Goal: Task Accomplishment & Management: Manage account settings

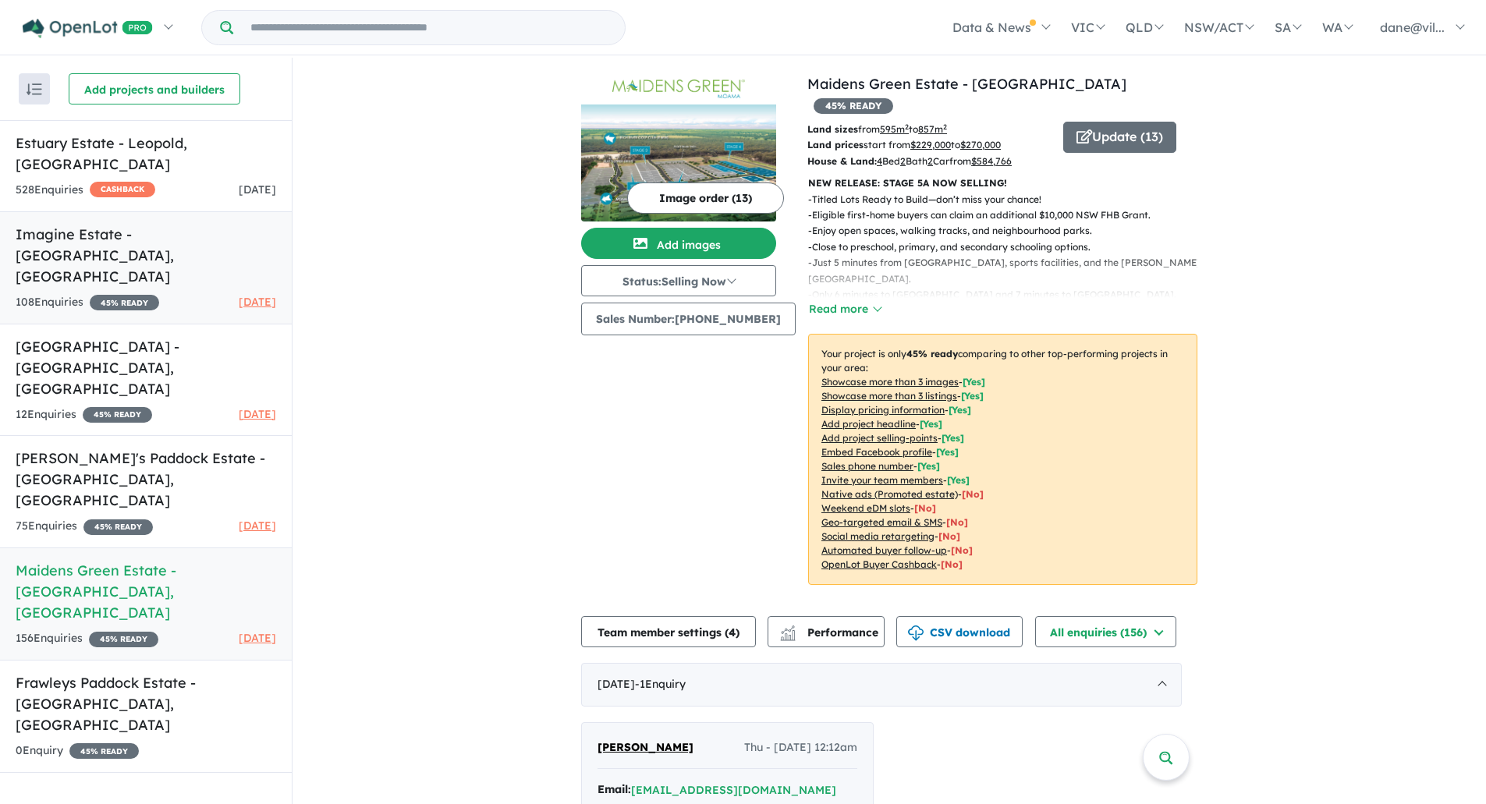
click at [163, 228] on link "Imagine Estate - [GEOGRAPHIC_DATA] , [GEOGRAPHIC_DATA] 108 Enquir ies ( 0 unrea…" at bounding box center [146, 267] width 292 height 113
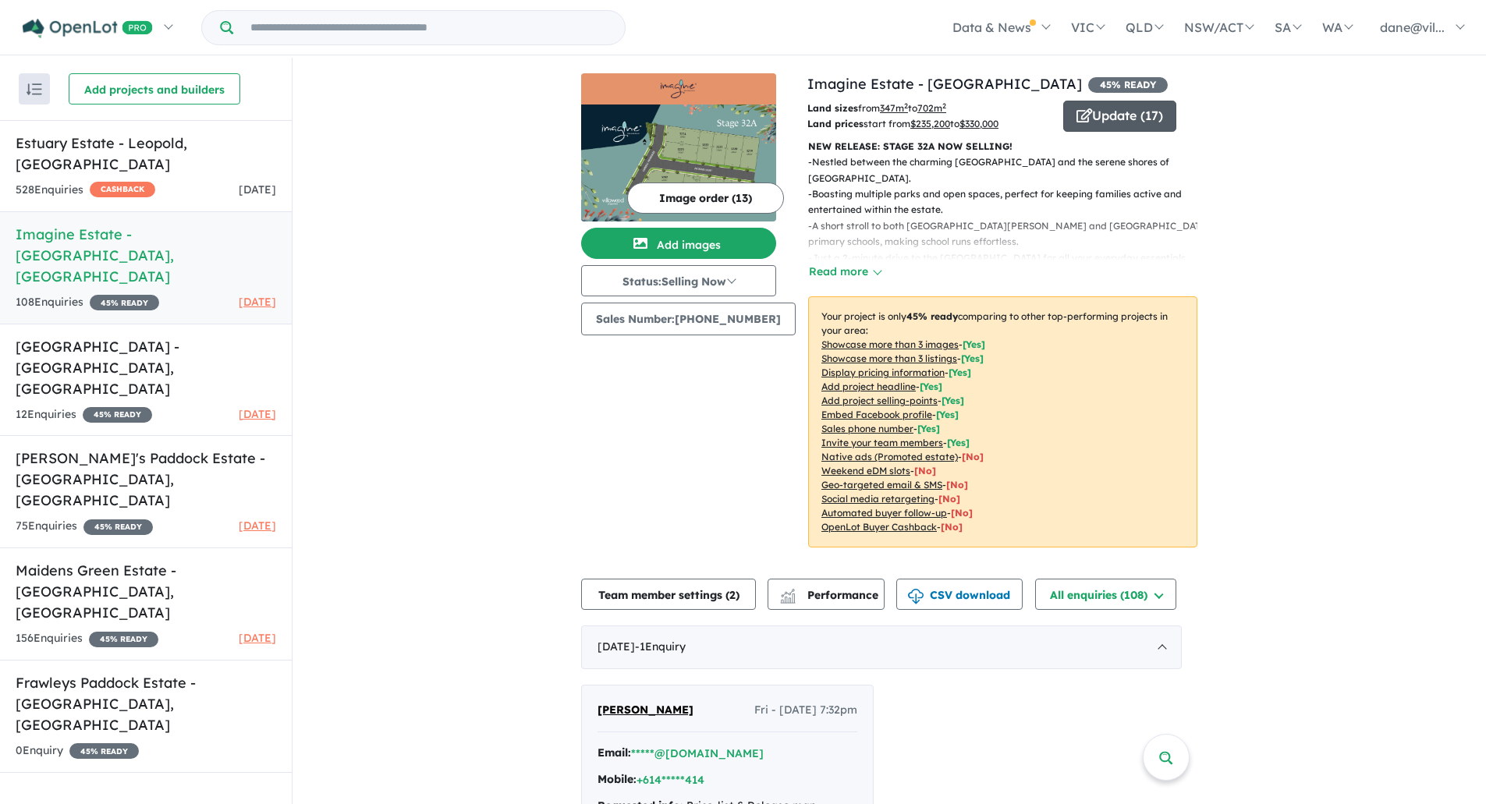
click at [1092, 122] on button "Update ( 17 )" at bounding box center [1120, 116] width 113 height 31
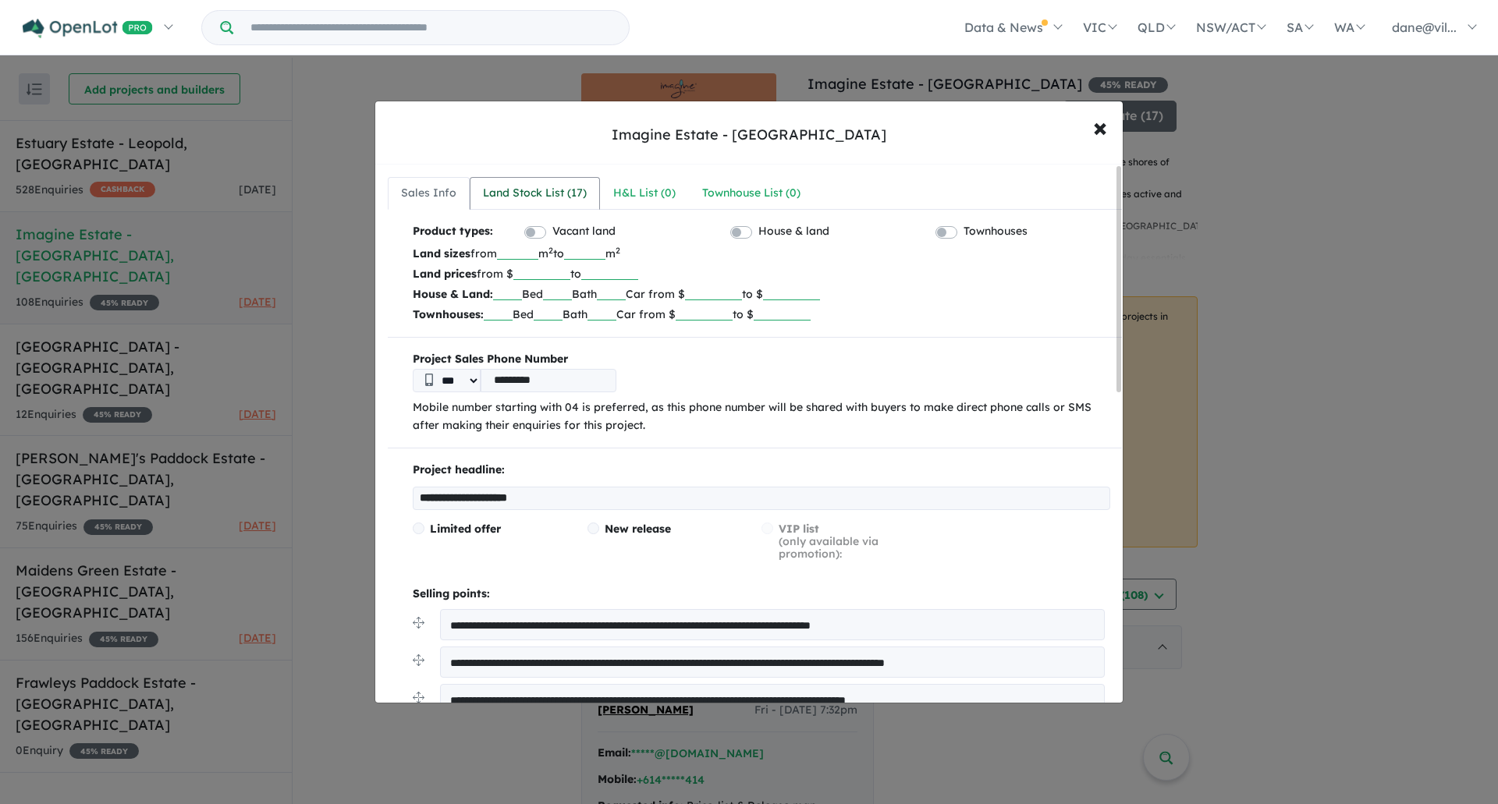
click at [563, 193] on div "Land Stock List ( 17 )" at bounding box center [535, 193] width 104 height 19
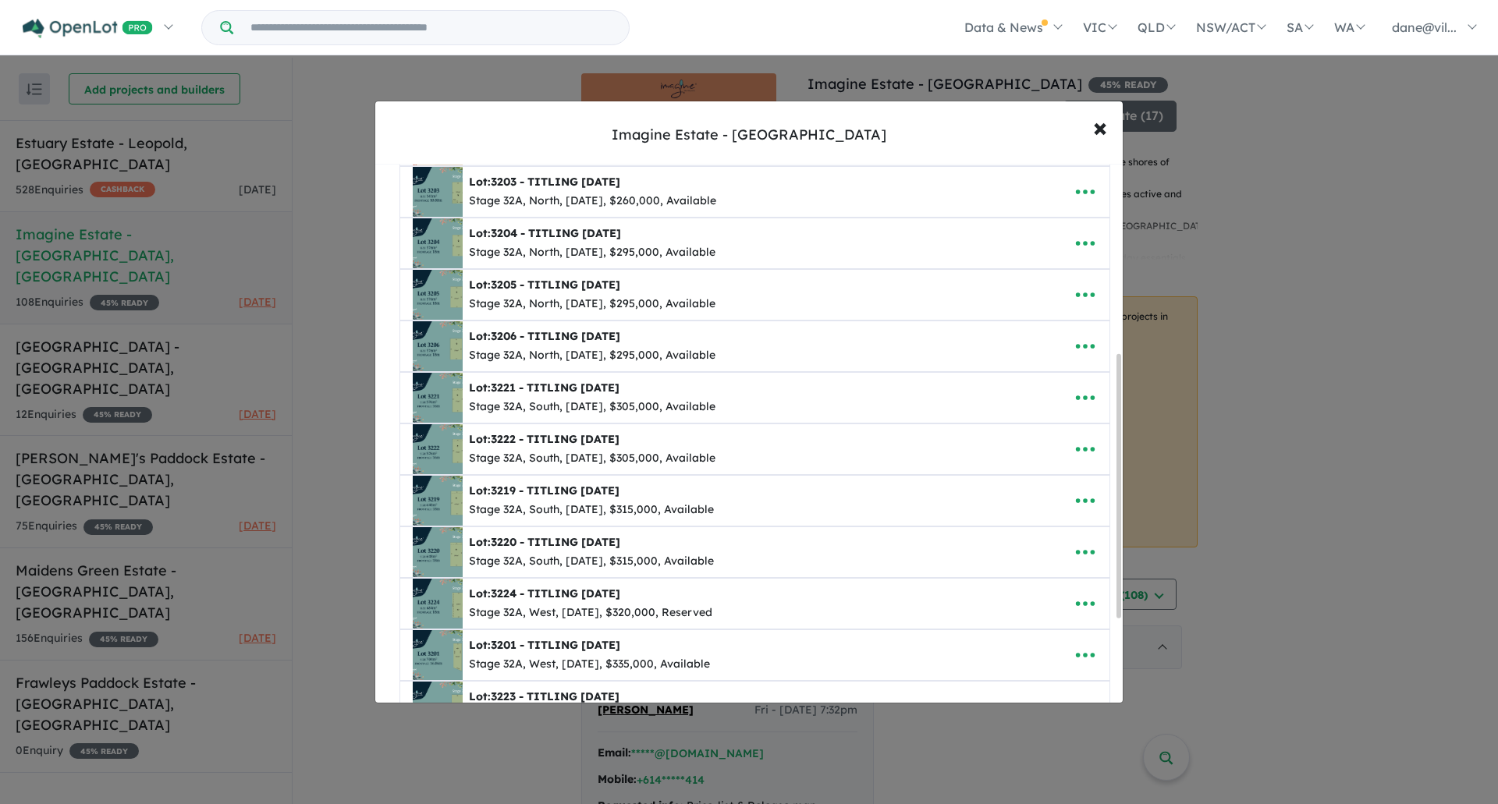
scroll to position [390, 0]
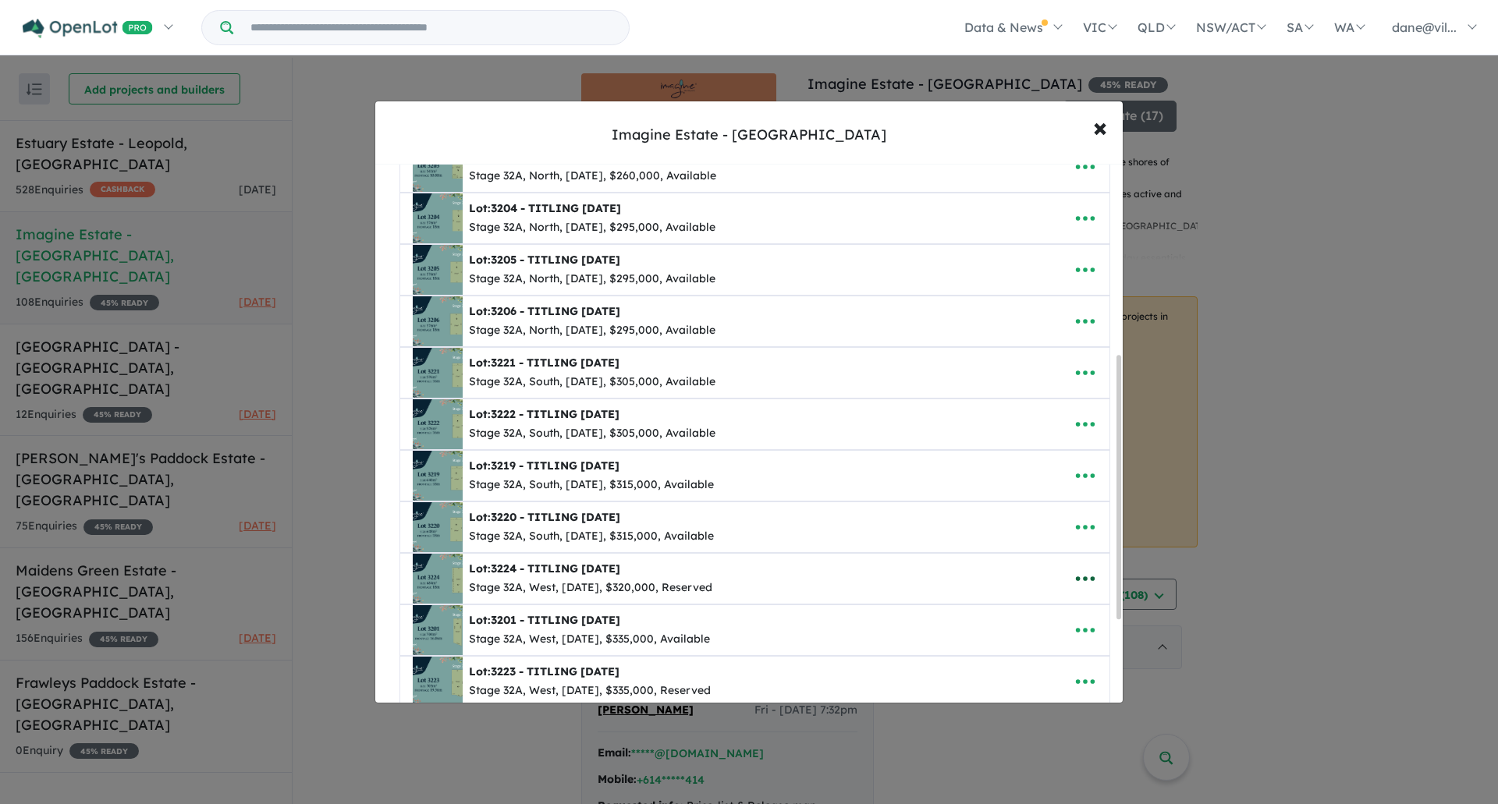
click at [1082, 579] on icon "button" at bounding box center [1085, 578] width 23 height 23
click at [1040, 506] on link "Remove" at bounding box center [1050, 507] width 115 height 36
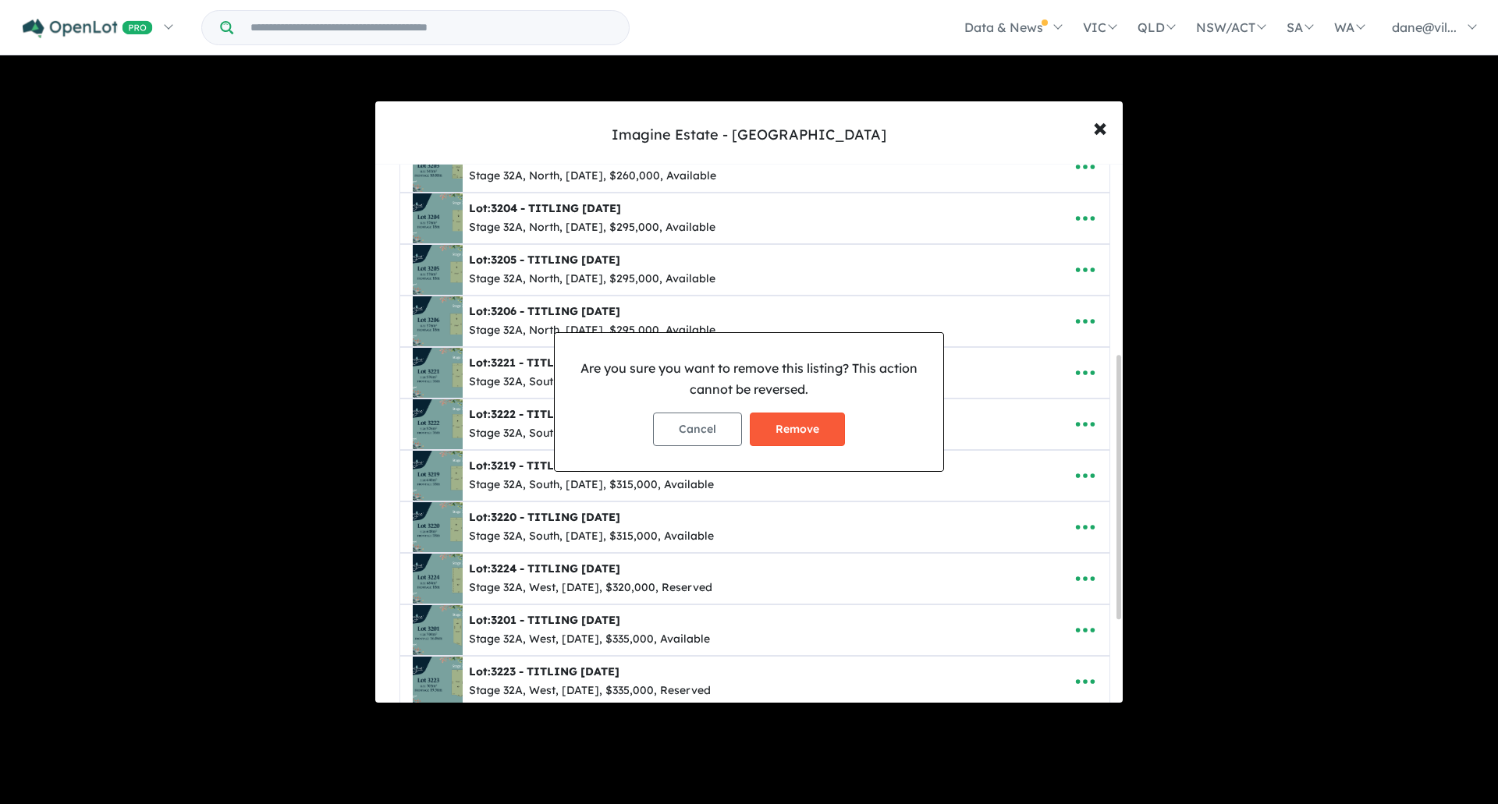
click at [818, 439] on button "Remove" at bounding box center [797, 430] width 95 height 34
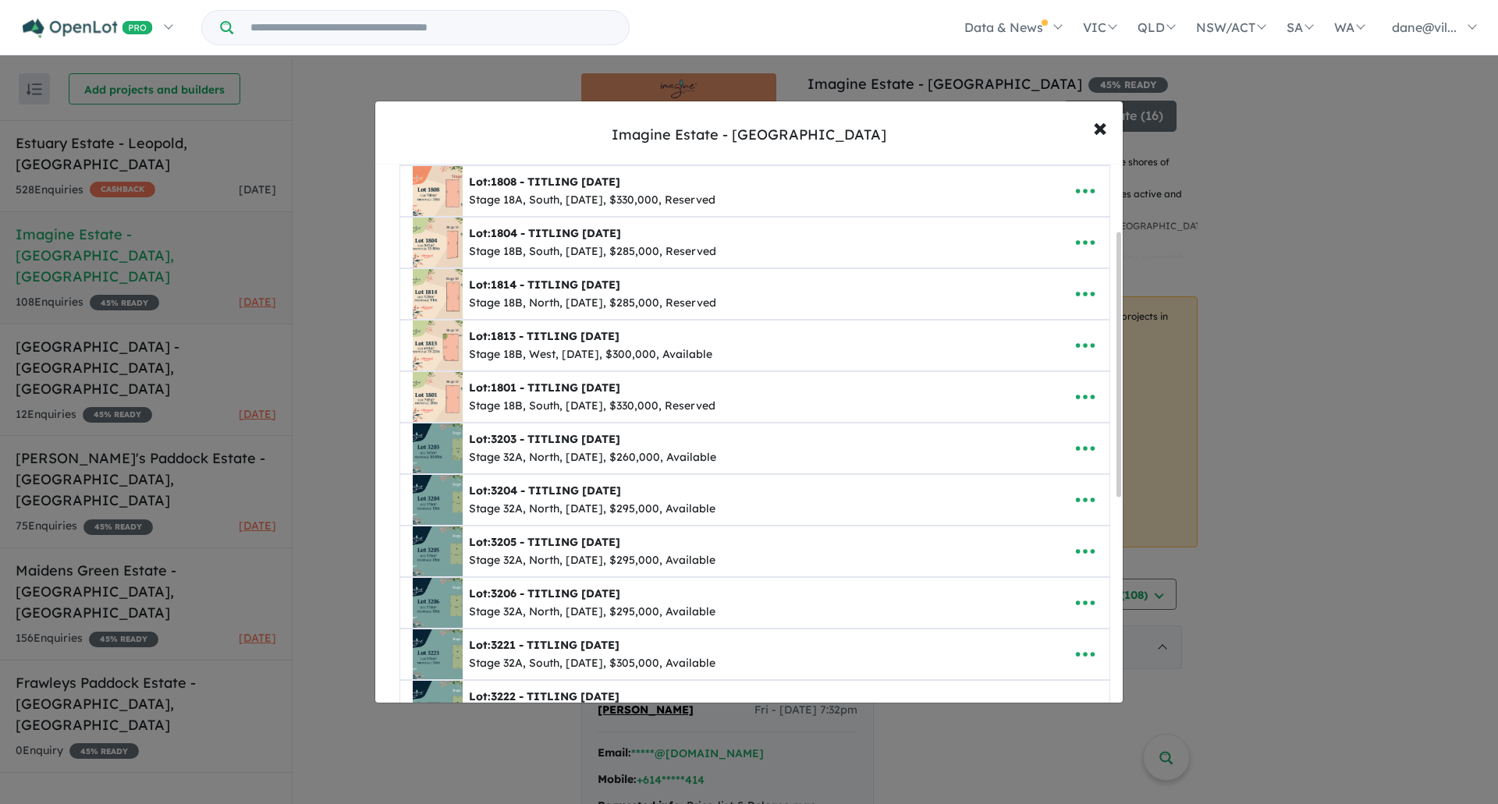
scroll to position [0, 0]
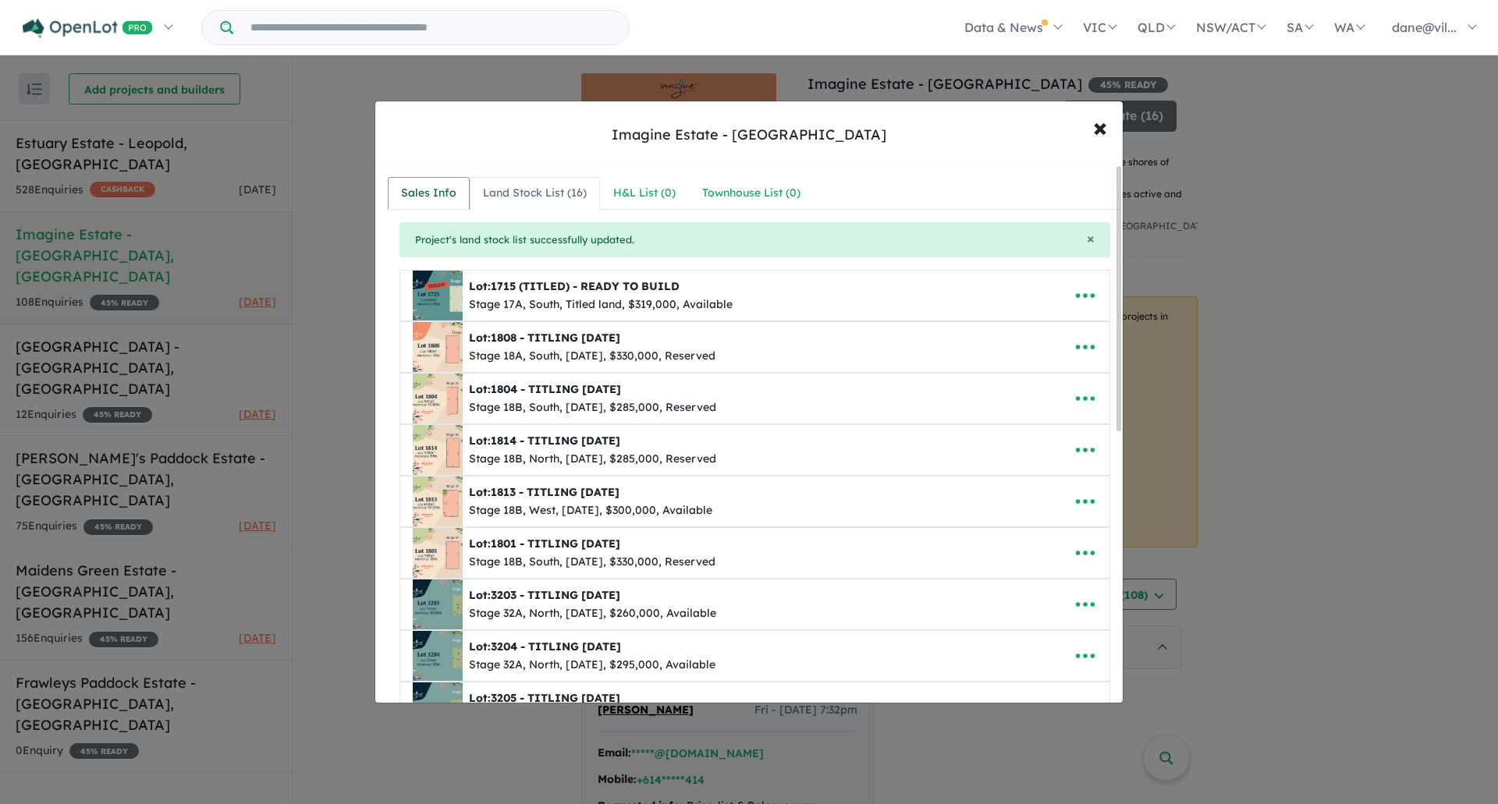
click at [440, 177] on link "Sales Info" at bounding box center [429, 193] width 82 height 33
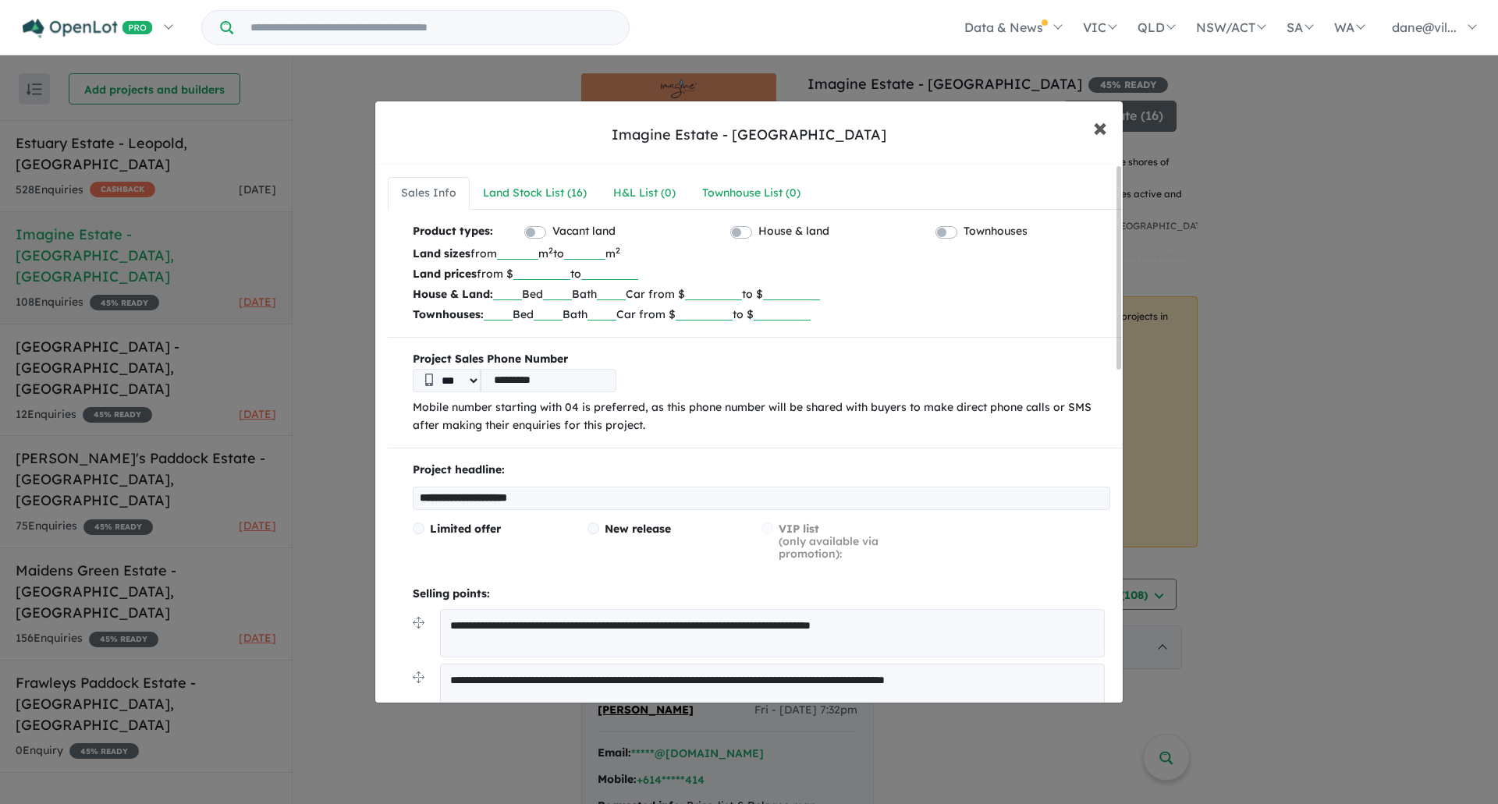
click at [1105, 126] on span "×" at bounding box center [1100, 127] width 14 height 34
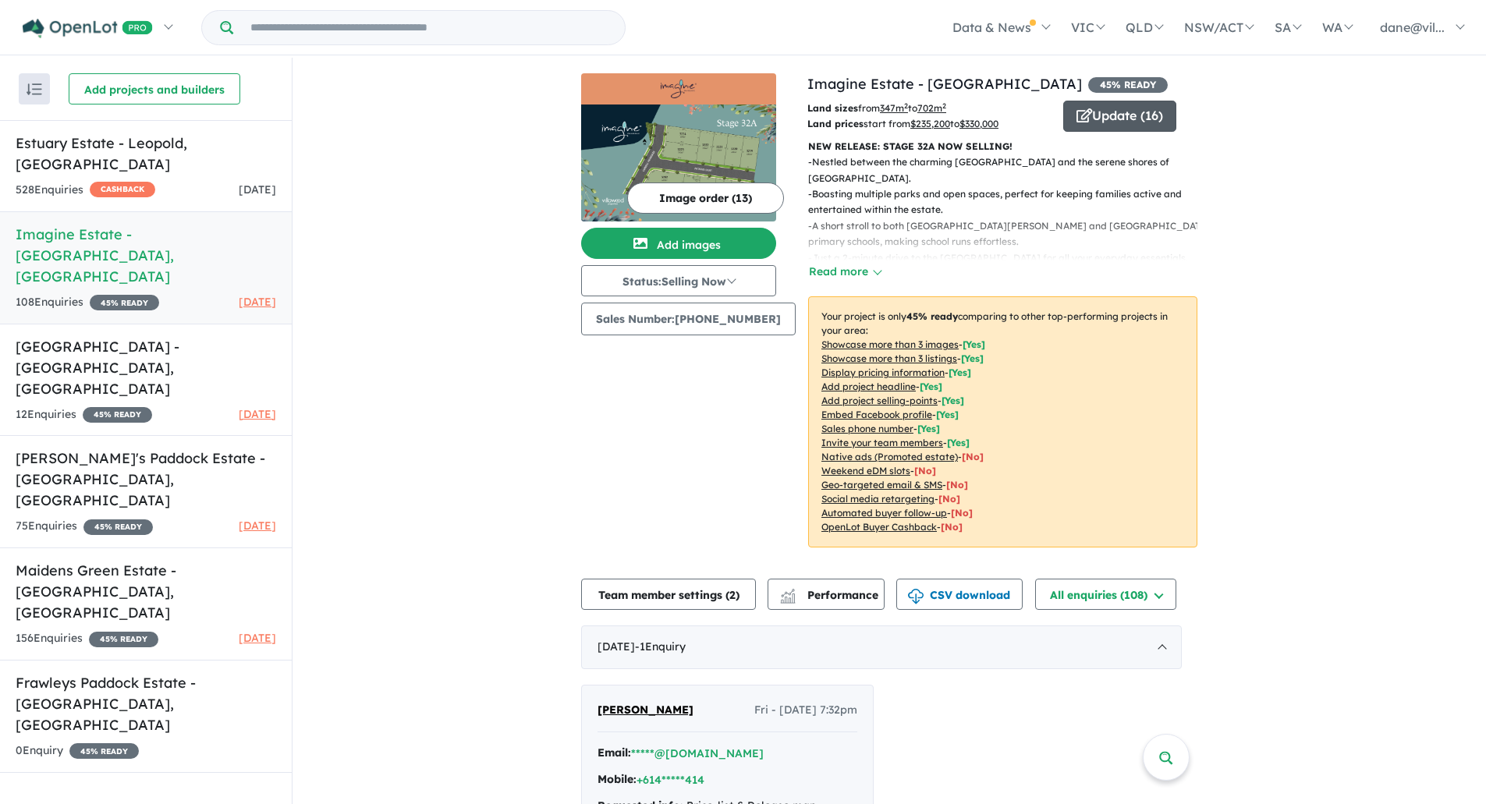
click at [1144, 103] on button "Update ( 16 )" at bounding box center [1120, 116] width 113 height 31
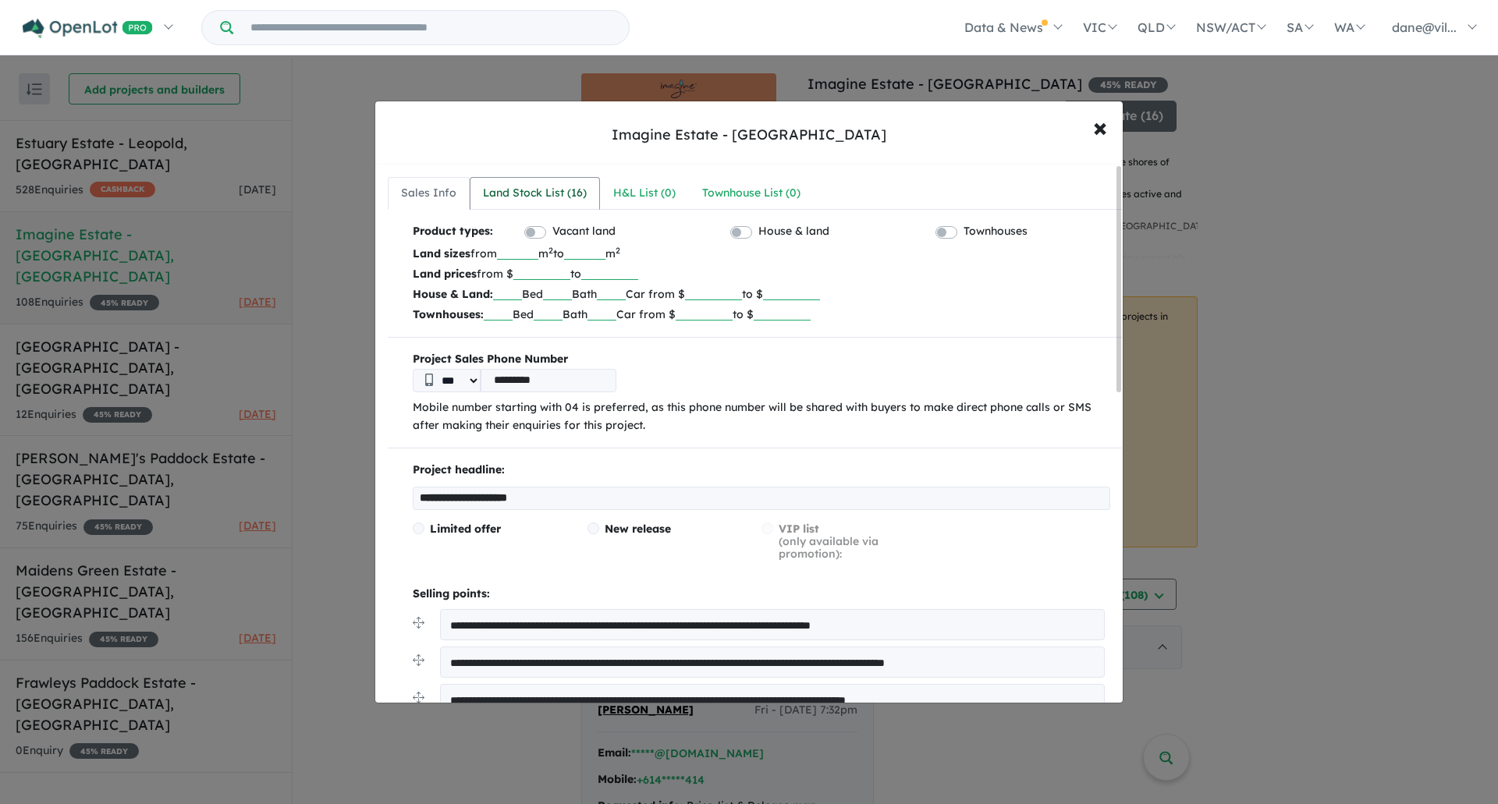
click at [525, 184] on div "Land Stock List ( 16 )" at bounding box center [535, 193] width 104 height 19
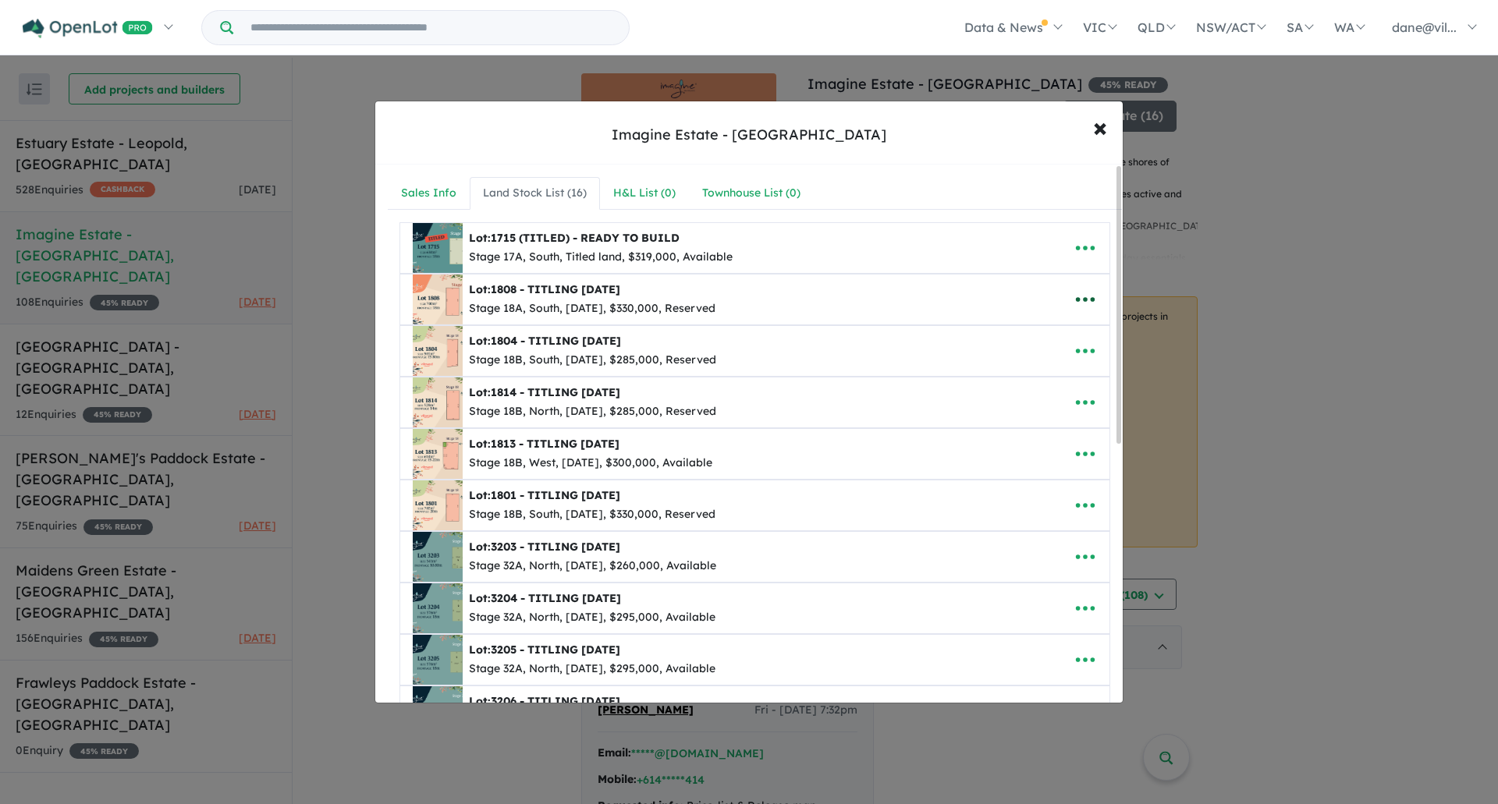
click at [1083, 304] on icon "button" at bounding box center [1085, 299] width 23 height 23
click at [1035, 336] on link "Edit" at bounding box center [1050, 338] width 115 height 36
select select "*****"
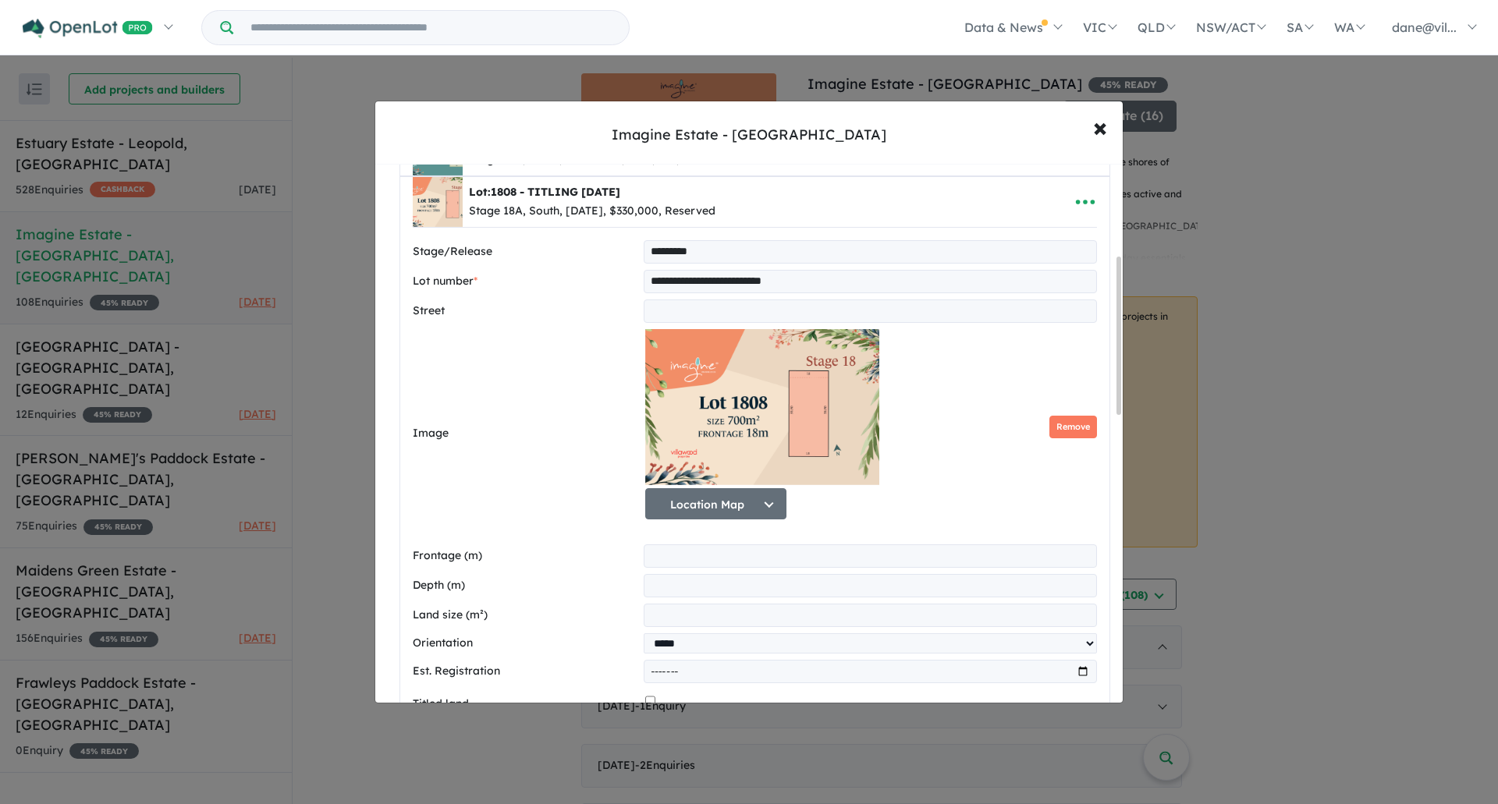
scroll to position [468, 0]
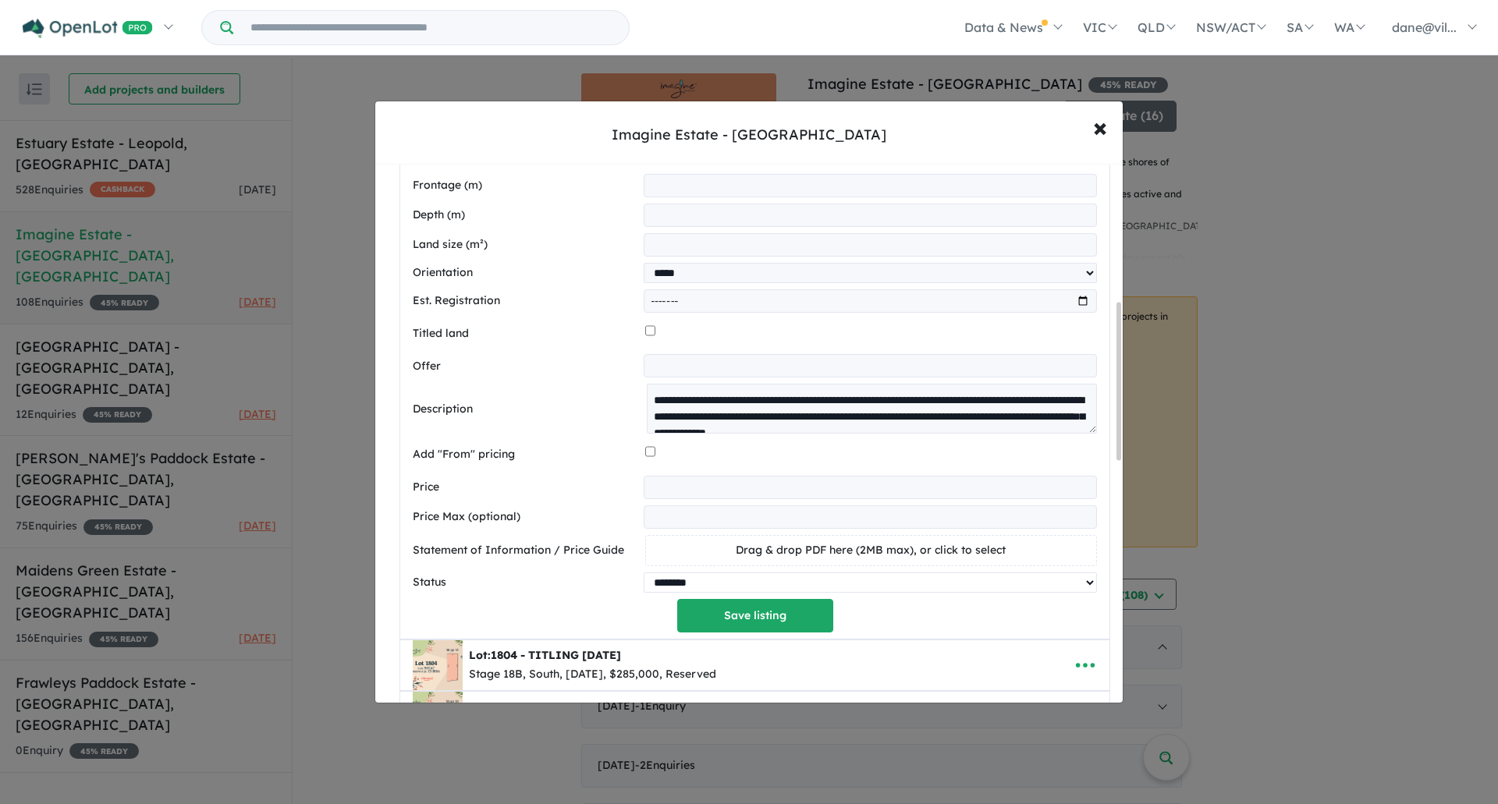
click at [719, 591] on select "********* ******** **** ******" at bounding box center [870, 583] width 453 height 20
select select "*********"
click at [644, 576] on select "********* ******** **** ******" at bounding box center [870, 583] width 453 height 20
click at [716, 620] on button "Save listing" at bounding box center [755, 616] width 156 height 34
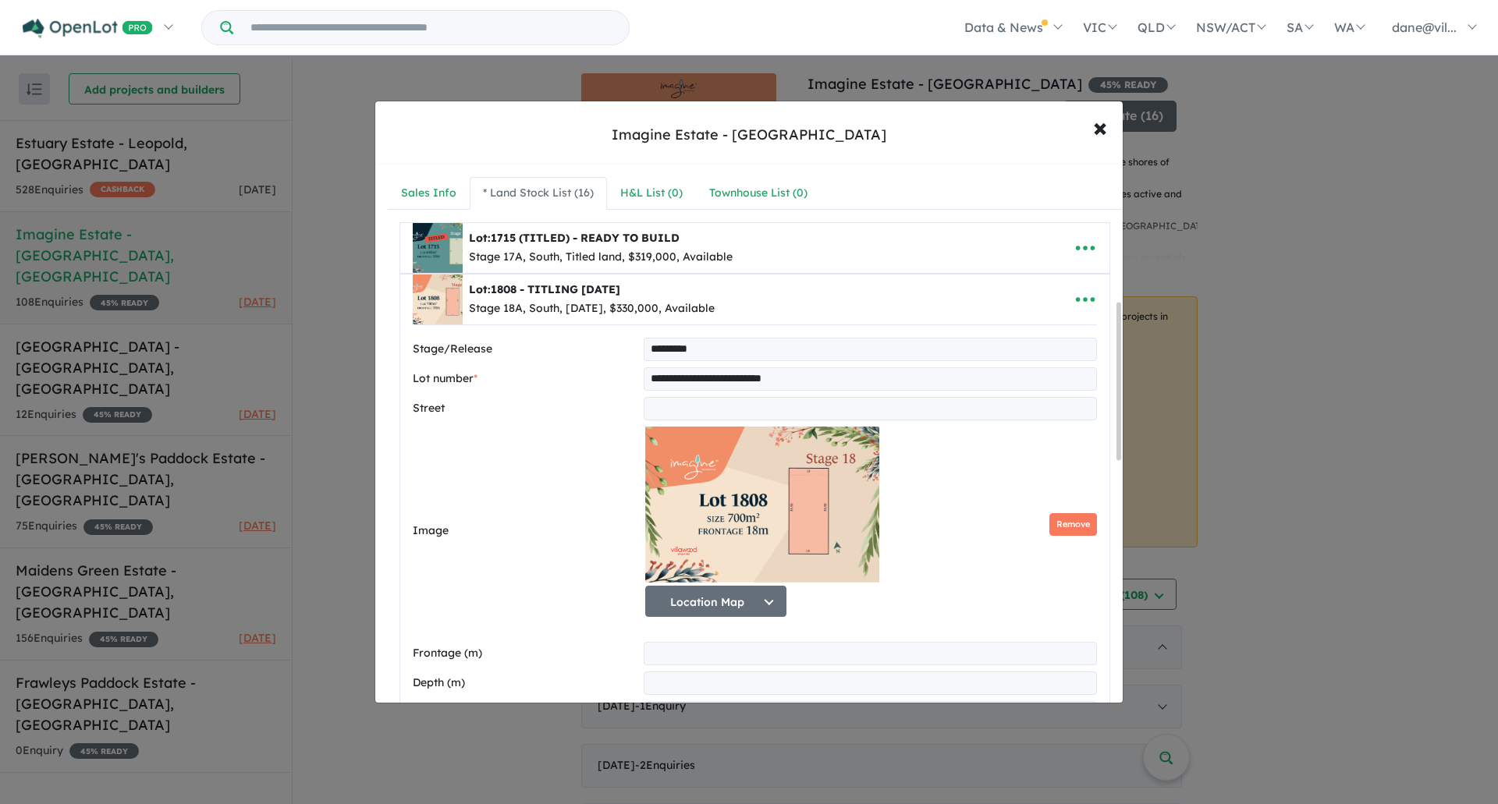
select select "*****"
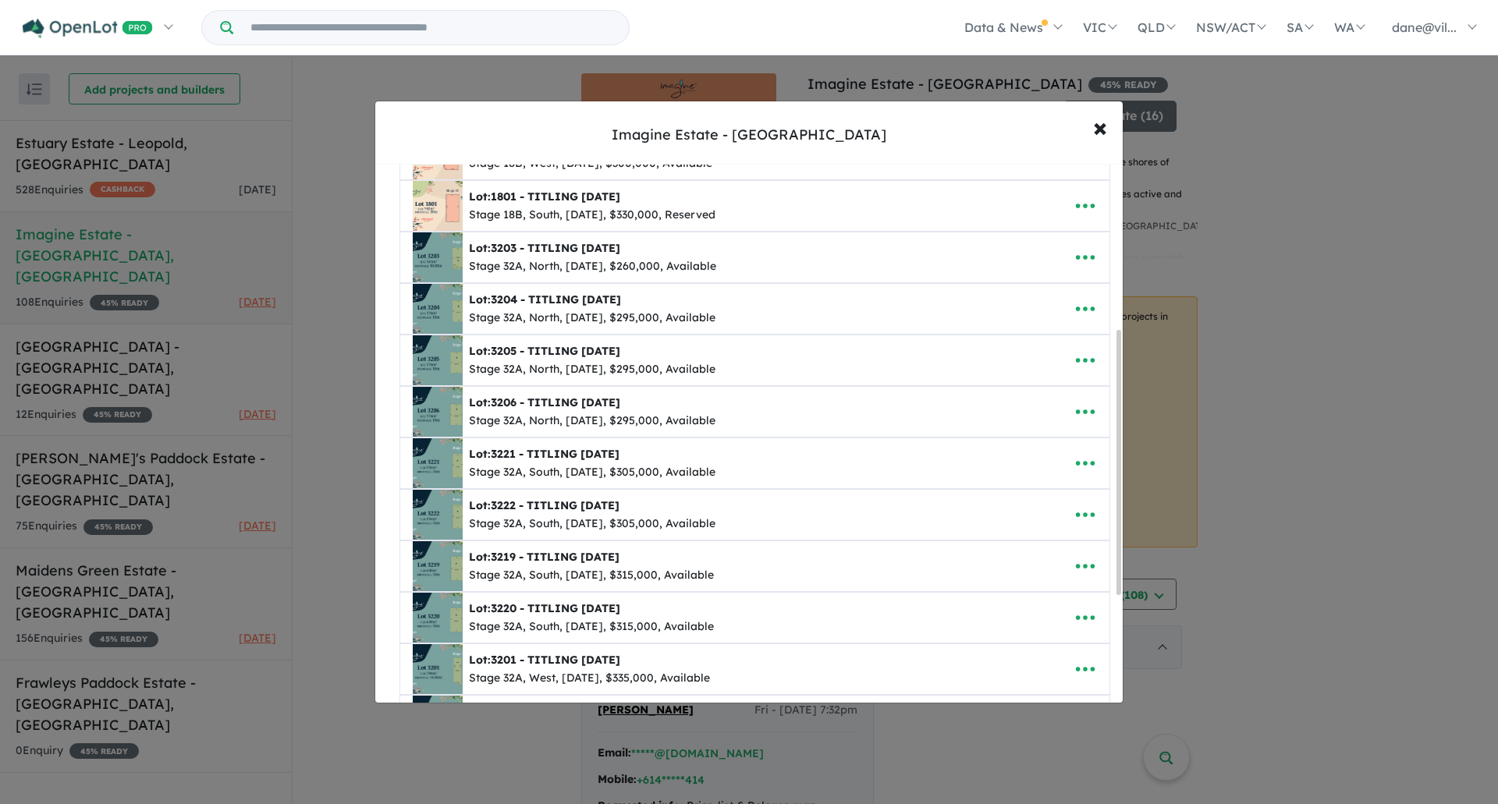
scroll to position [390, 0]
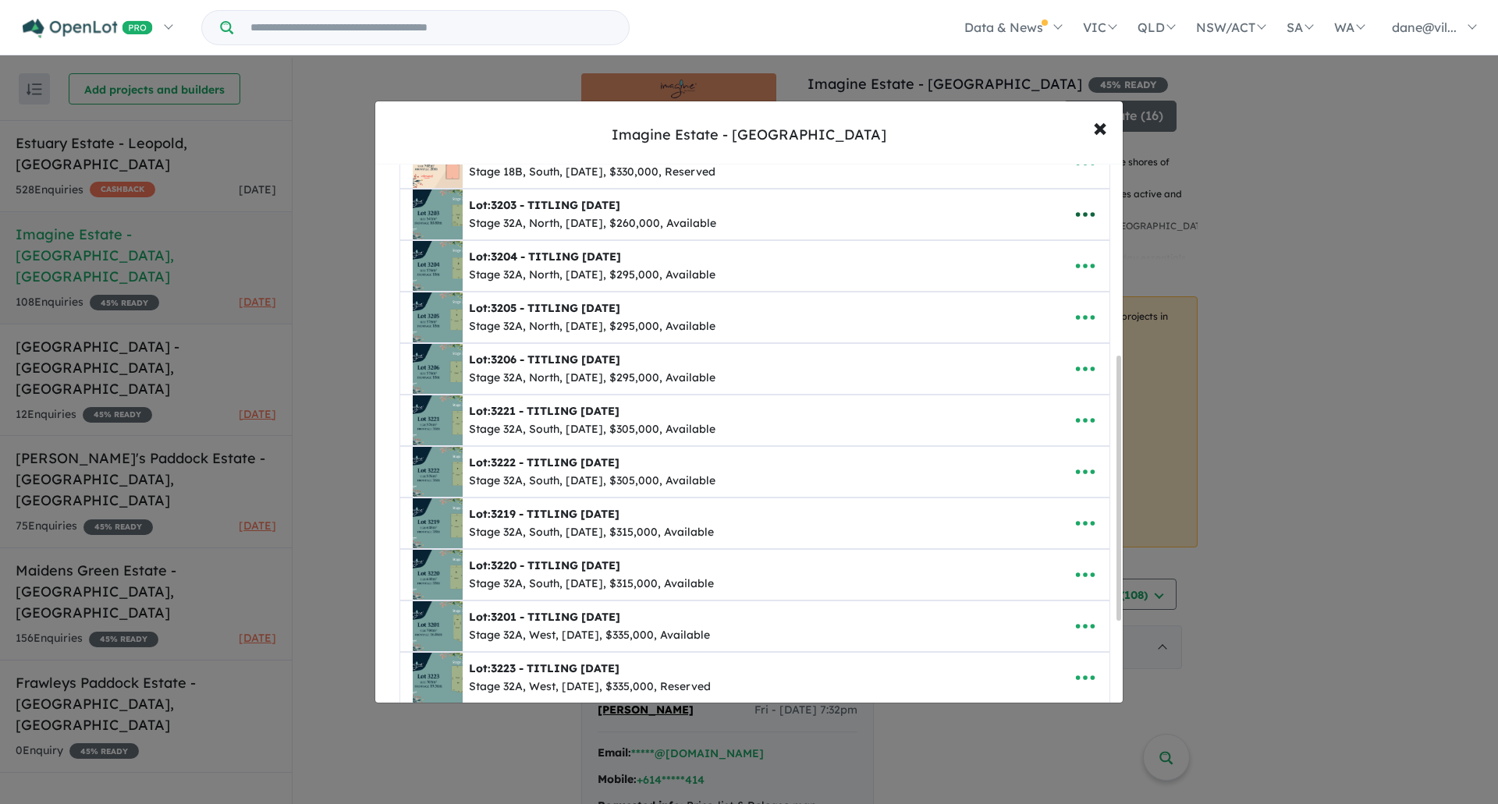
click at [1074, 221] on icon "button" at bounding box center [1085, 214] width 23 height 23
click at [1071, 247] on link "Edit" at bounding box center [1050, 253] width 115 height 36
select select "*****"
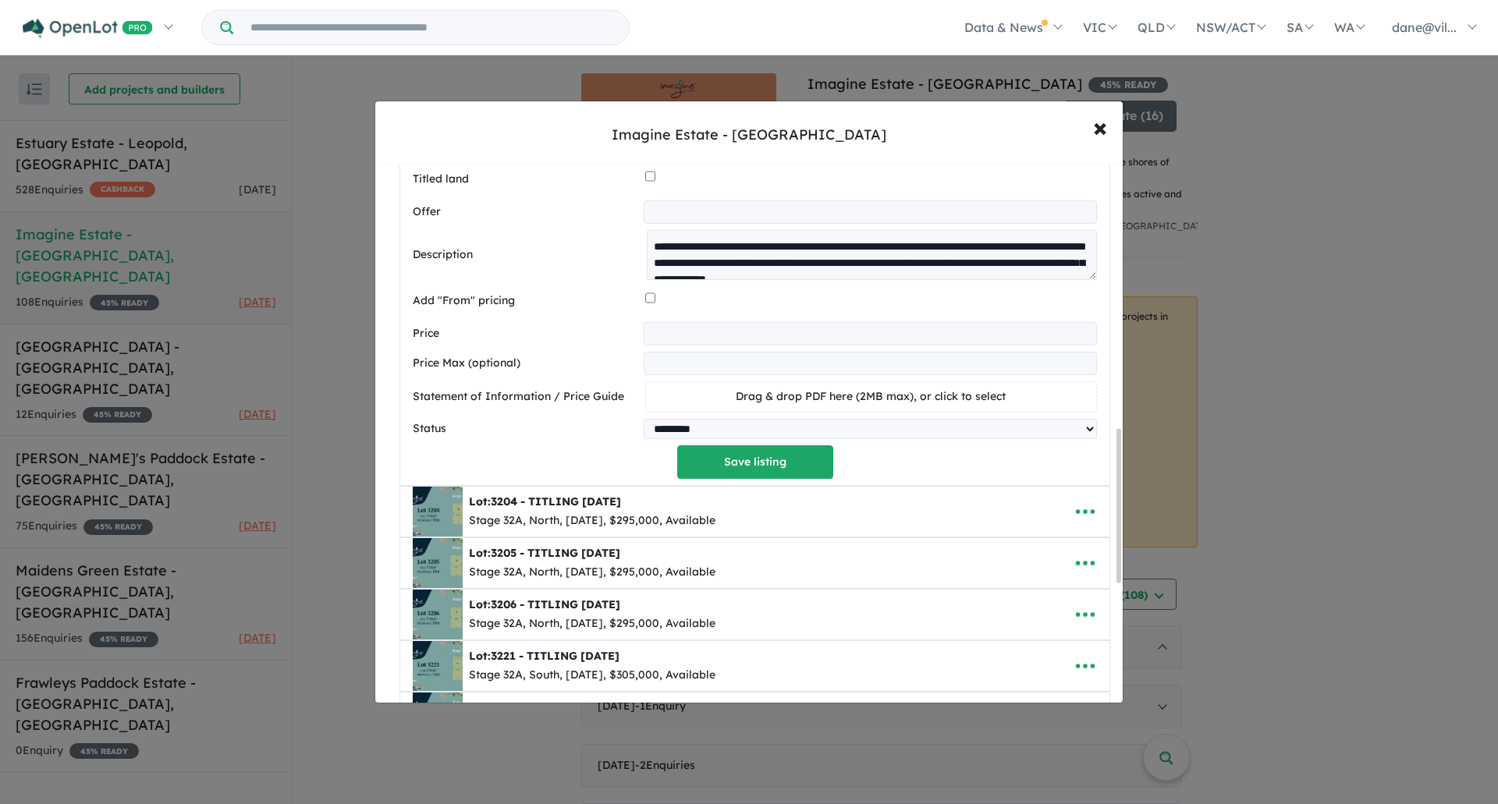
scroll to position [1014, 0]
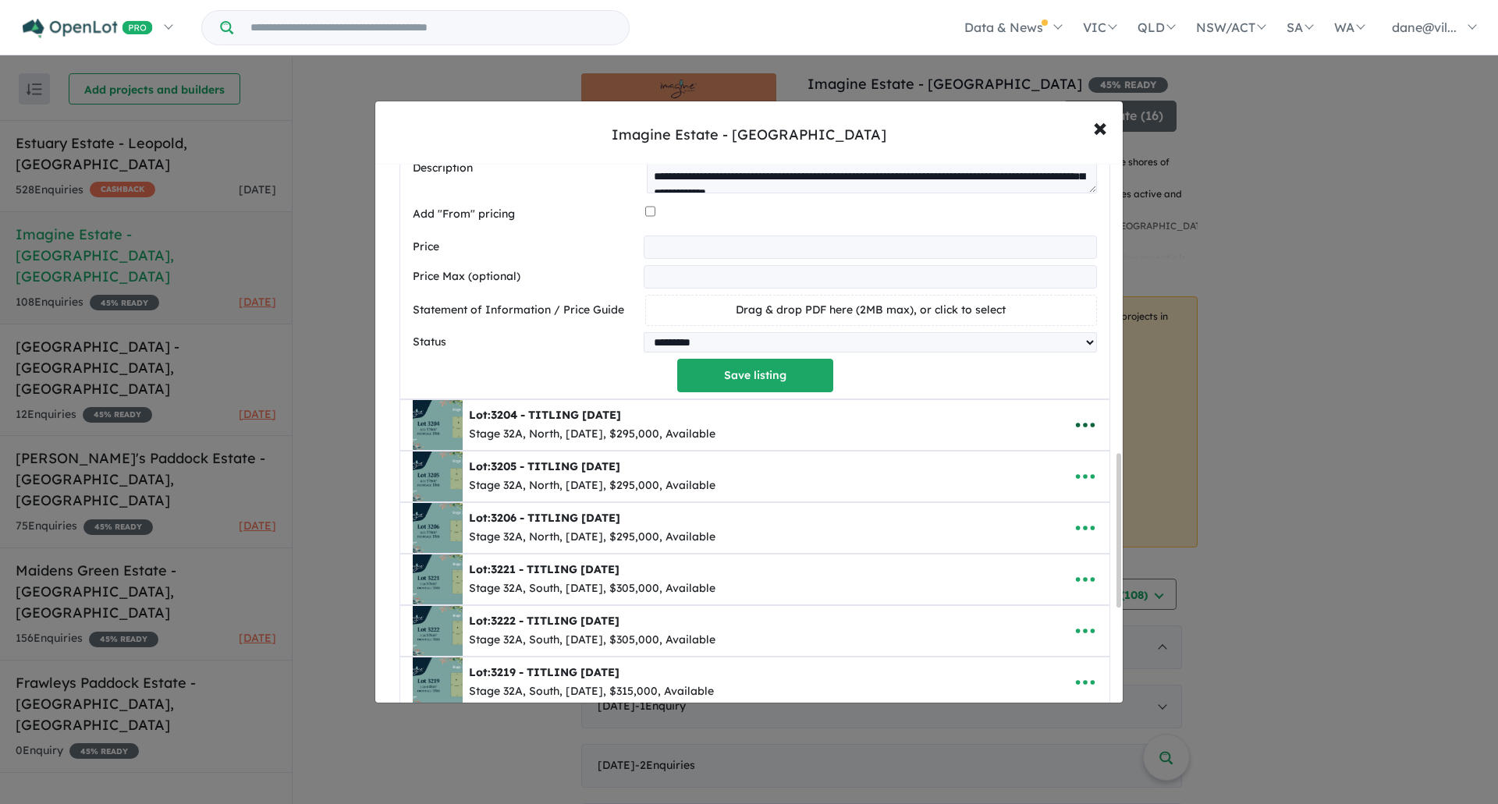
click at [1076, 428] on icon "button" at bounding box center [1085, 425] width 19 height 5
click at [1062, 470] on link "Edit" at bounding box center [1050, 464] width 115 height 36
select select "*****"
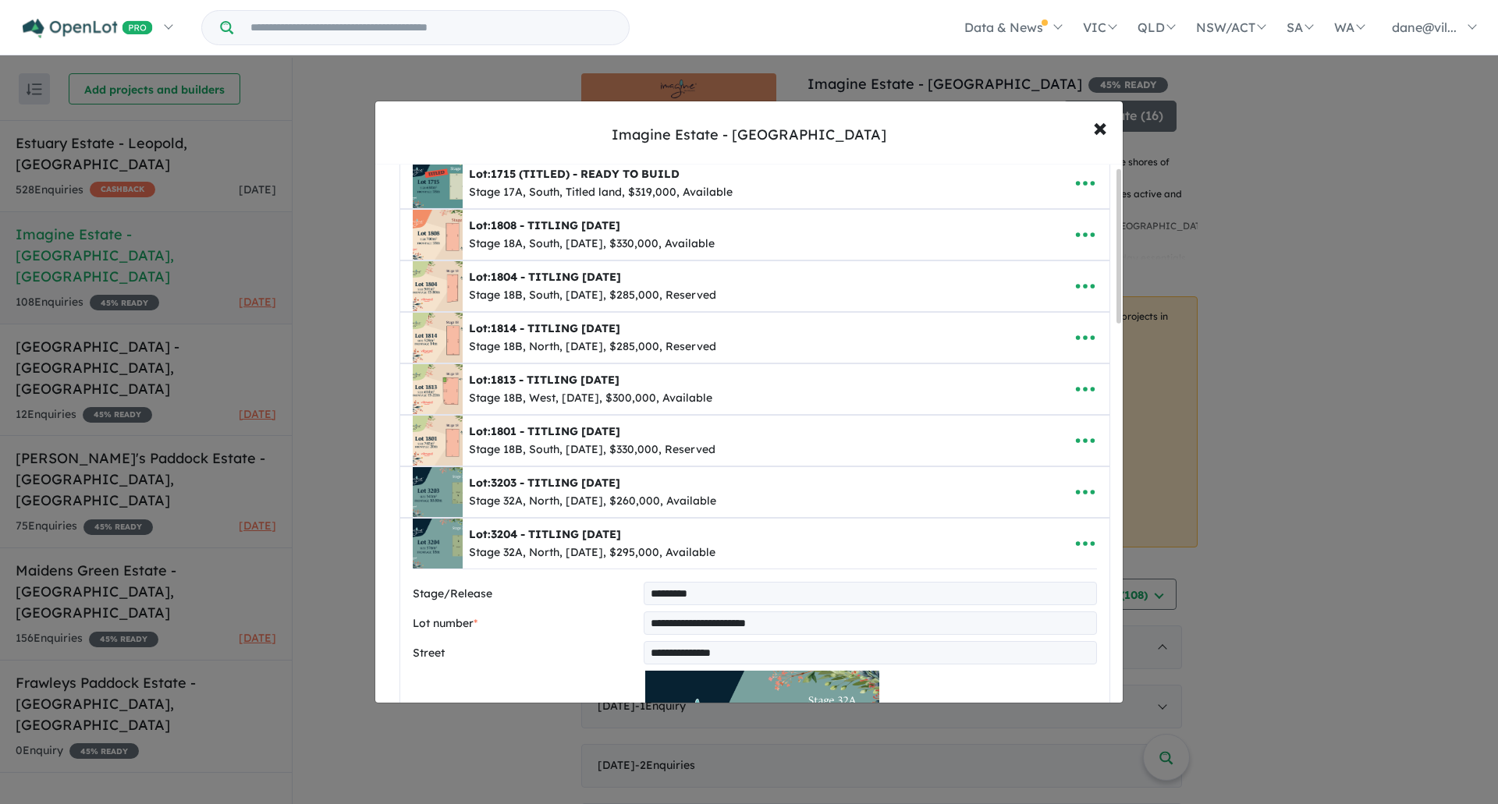
scroll to position [0, 0]
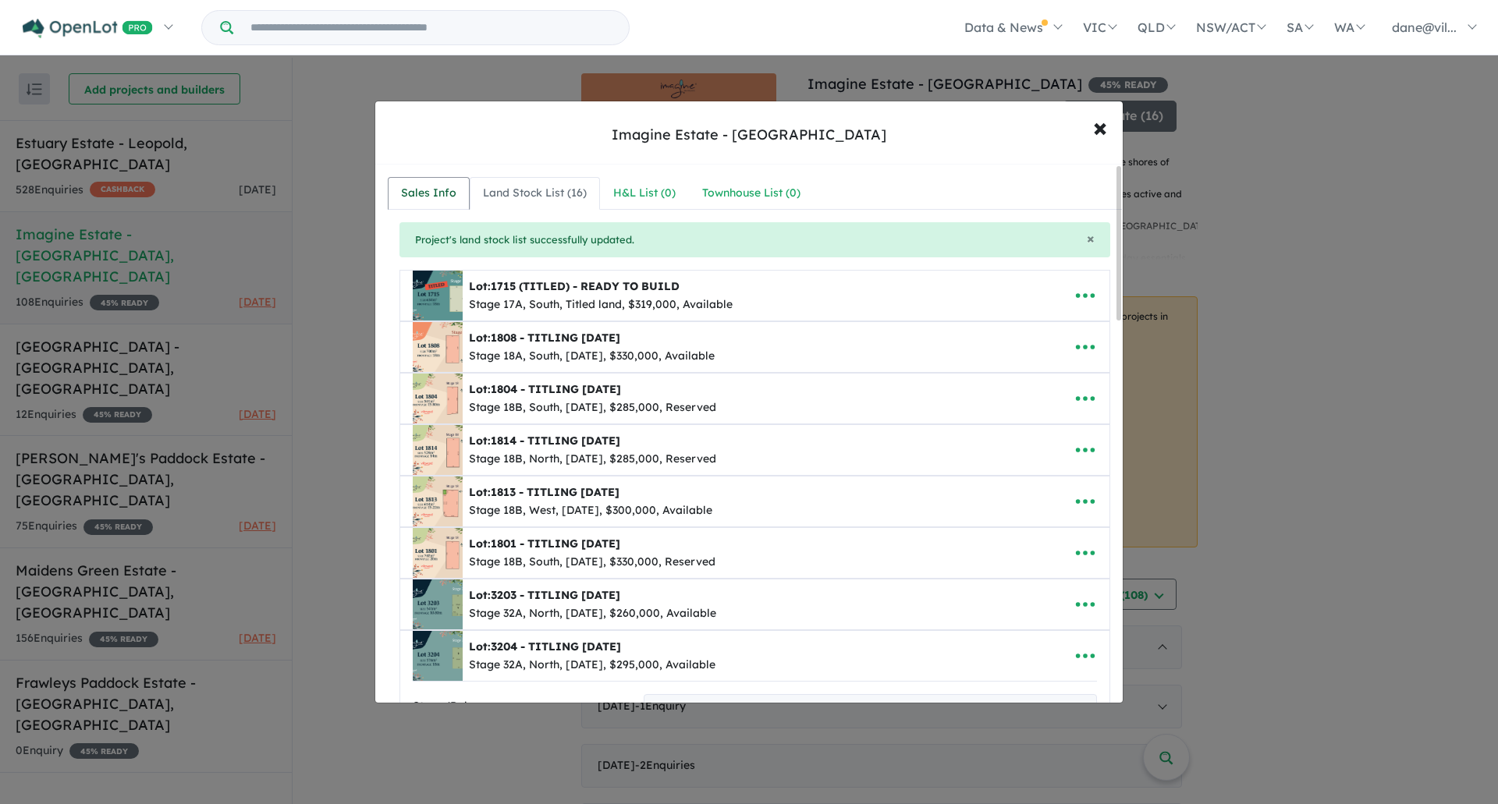
click at [423, 198] on div "Sales Info" at bounding box center [428, 193] width 55 height 19
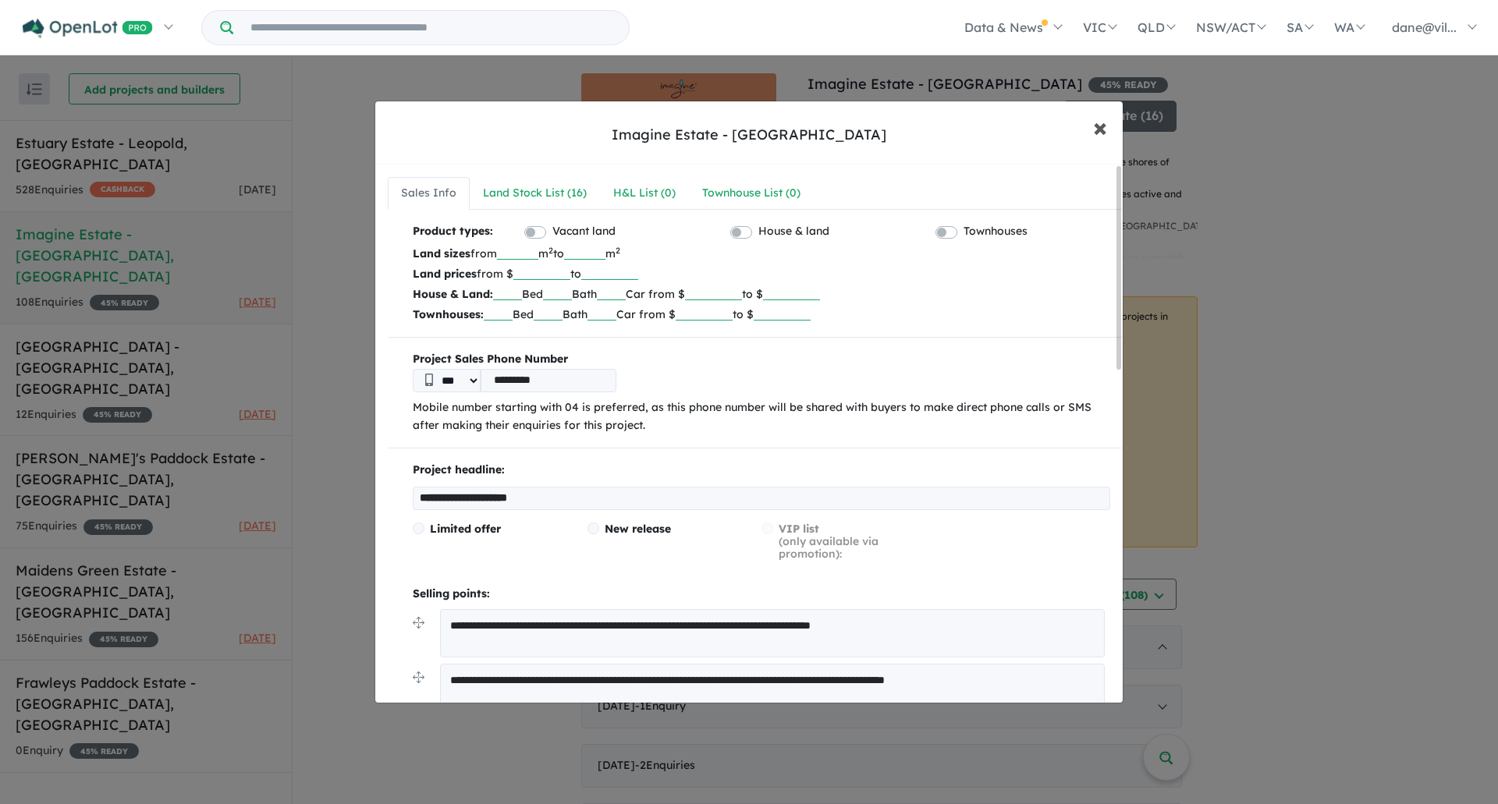
click at [1094, 136] on span "×" at bounding box center [1100, 127] width 14 height 34
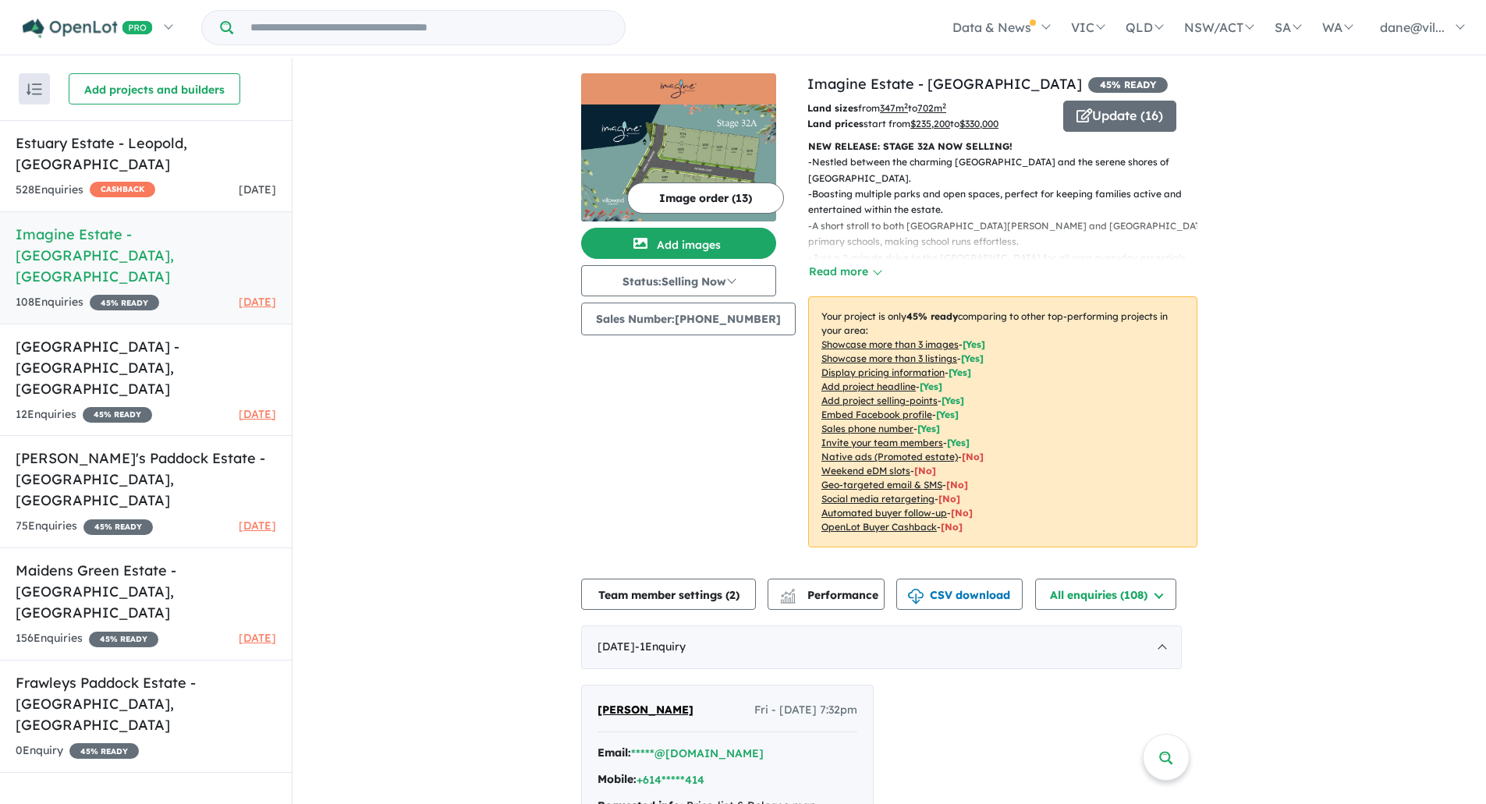
click at [718, 198] on button "Image order ( 13 )" at bounding box center [705, 198] width 157 height 31
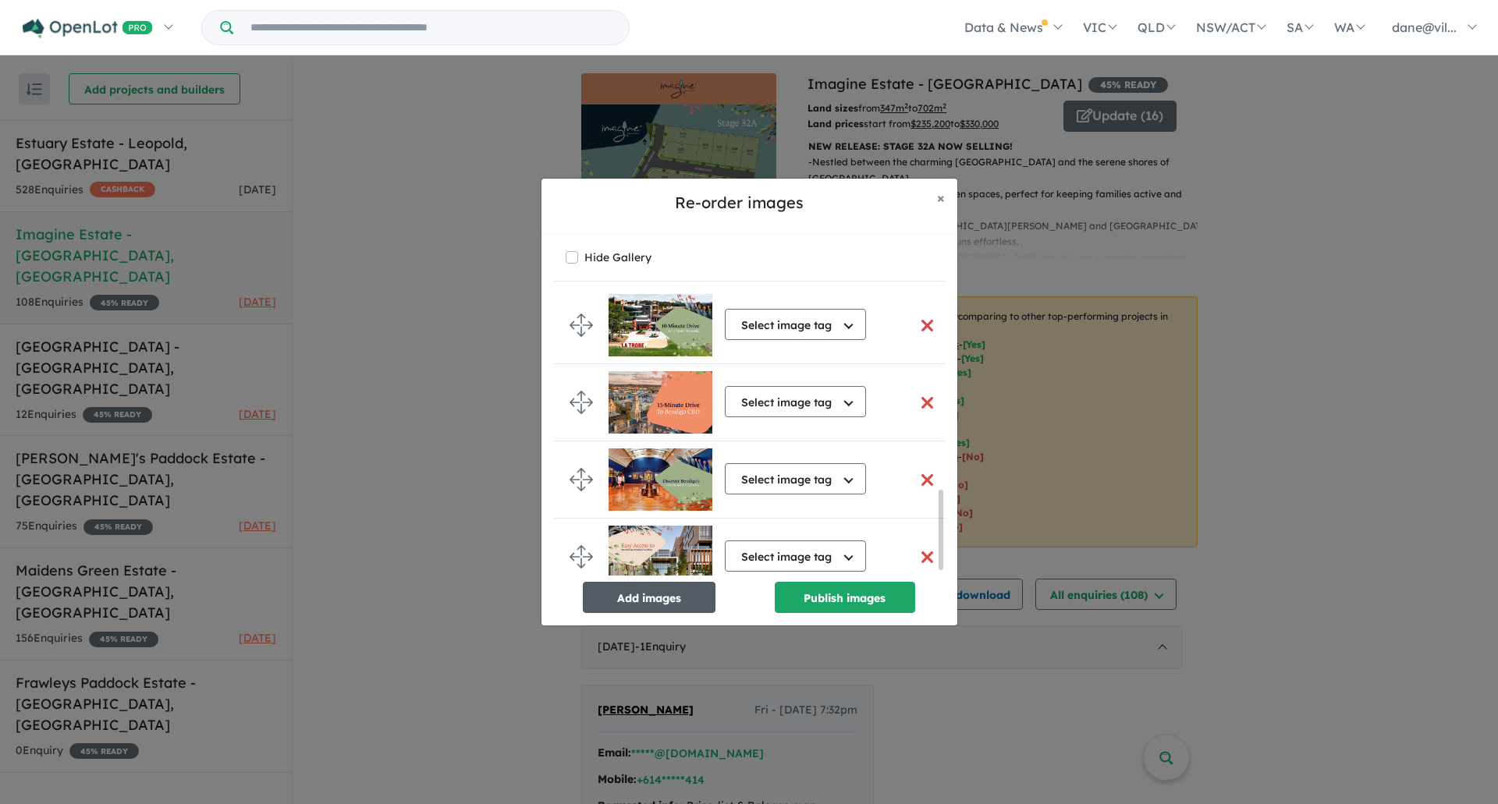
click at [630, 606] on button "Add images" at bounding box center [649, 597] width 133 height 31
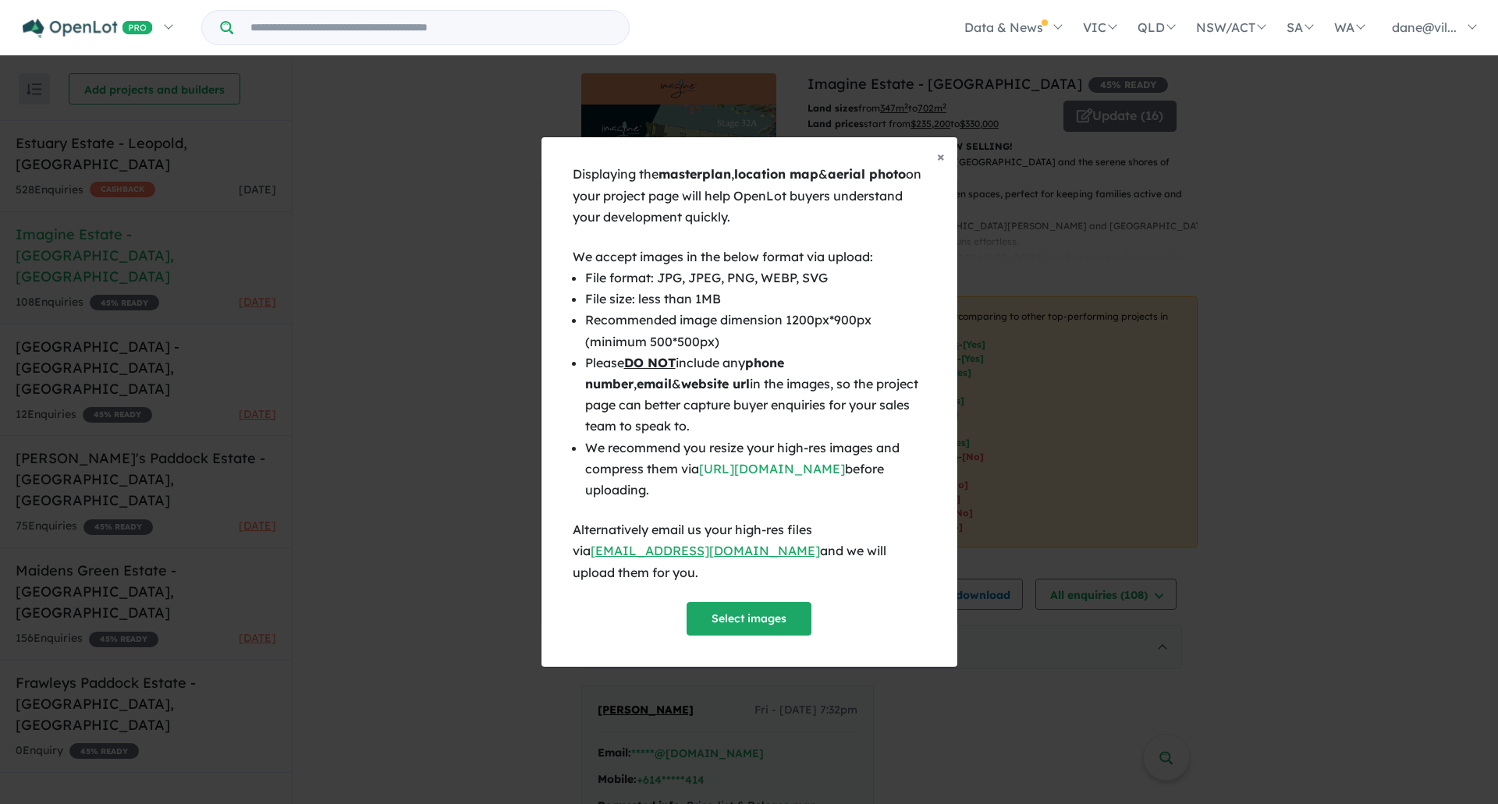
scroll to position [699, 0]
click at [733, 602] on button "Select images" at bounding box center [749, 619] width 125 height 34
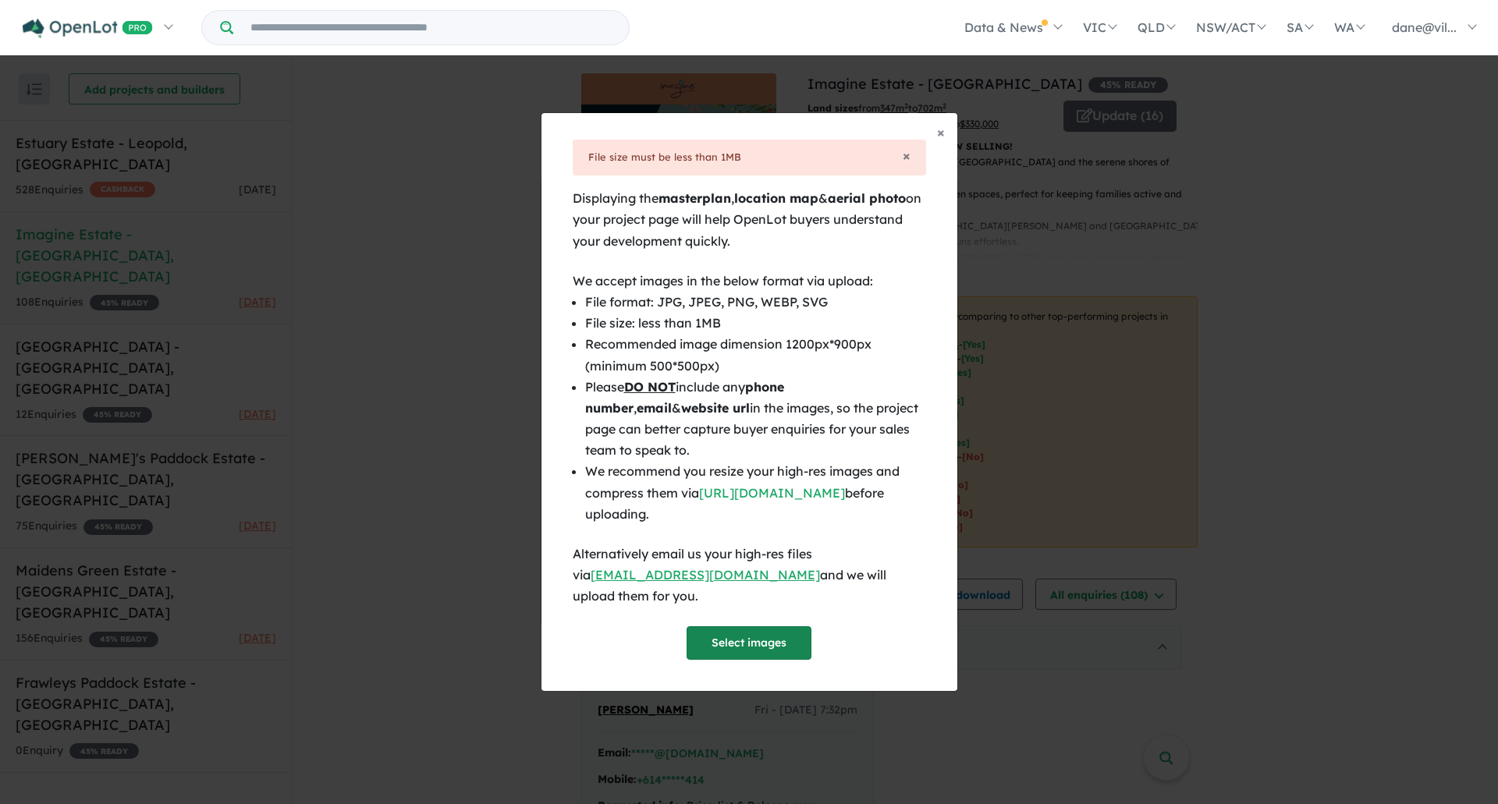
click at [758, 631] on button "Select images" at bounding box center [749, 644] width 125 height 34
click at [726, 637] on button "Select images" at bounding box center [749, 644] width 125 height 34
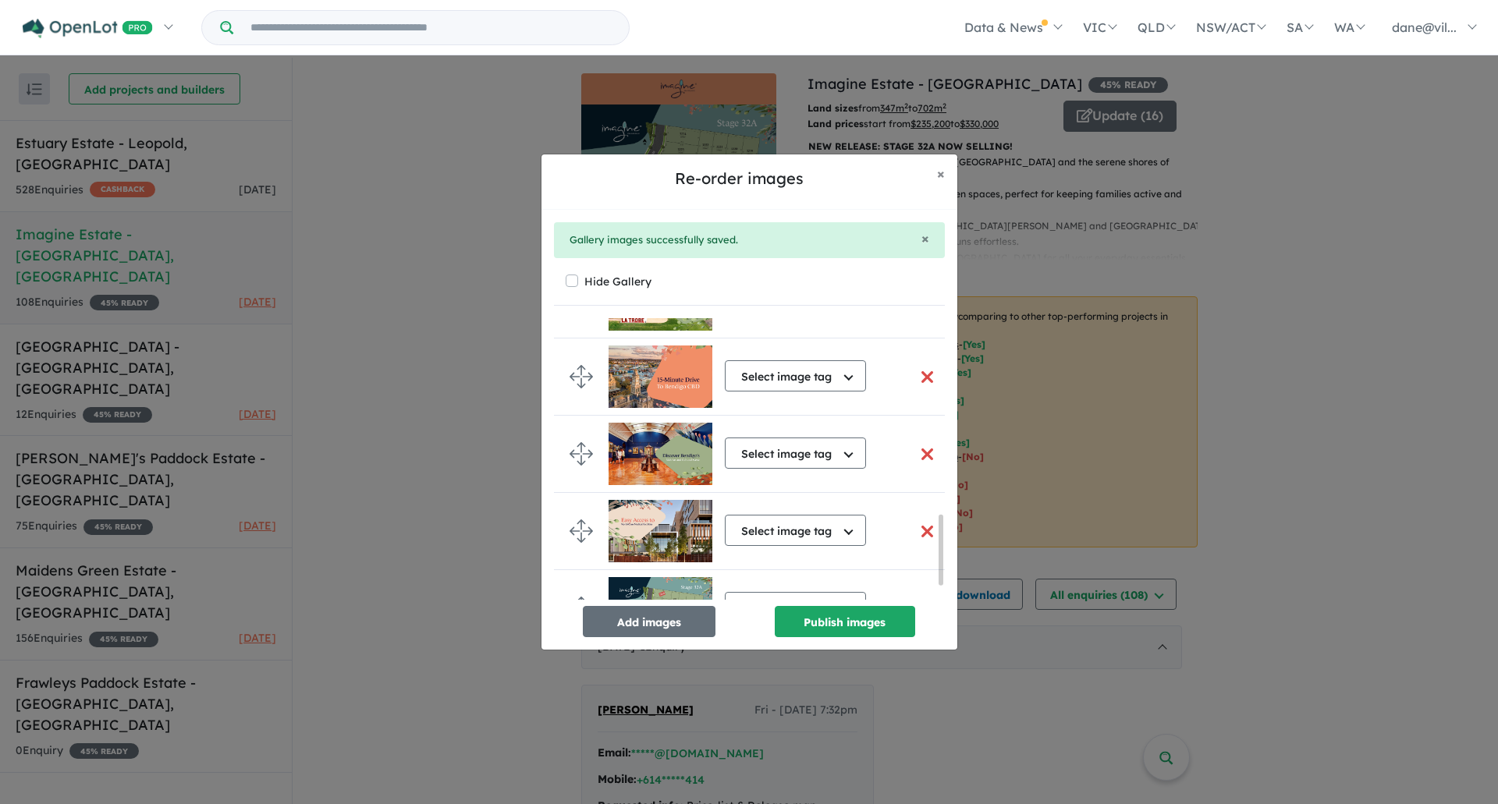
scroll to position [845, 0]
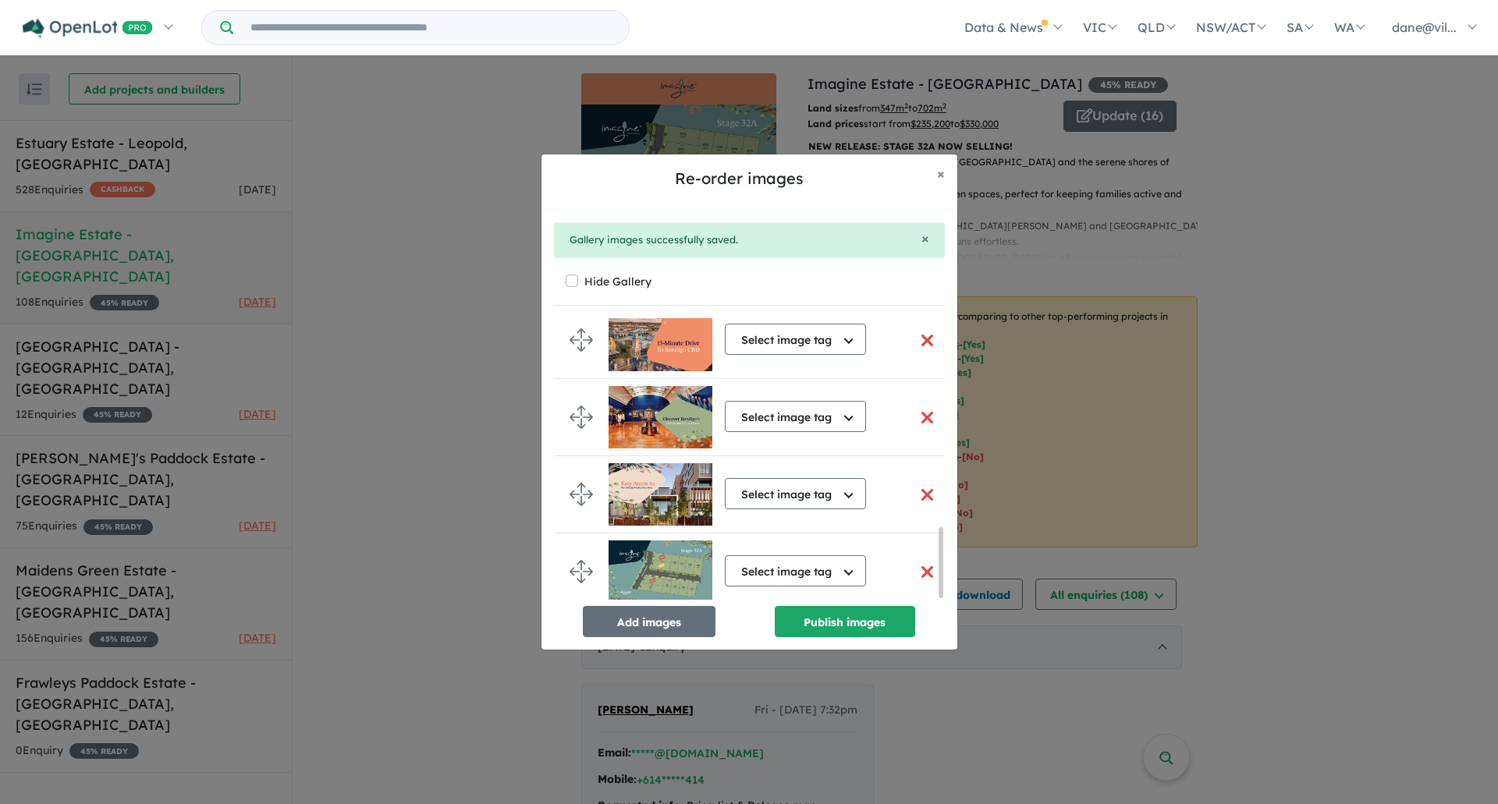
drag, startPoint x: 943, startPoint y: 535, endPoint x: 943, endPoint y: 591, distance: 55.4
click at [943, 591] on div at bounding box center [941, 562] width 5 height 71
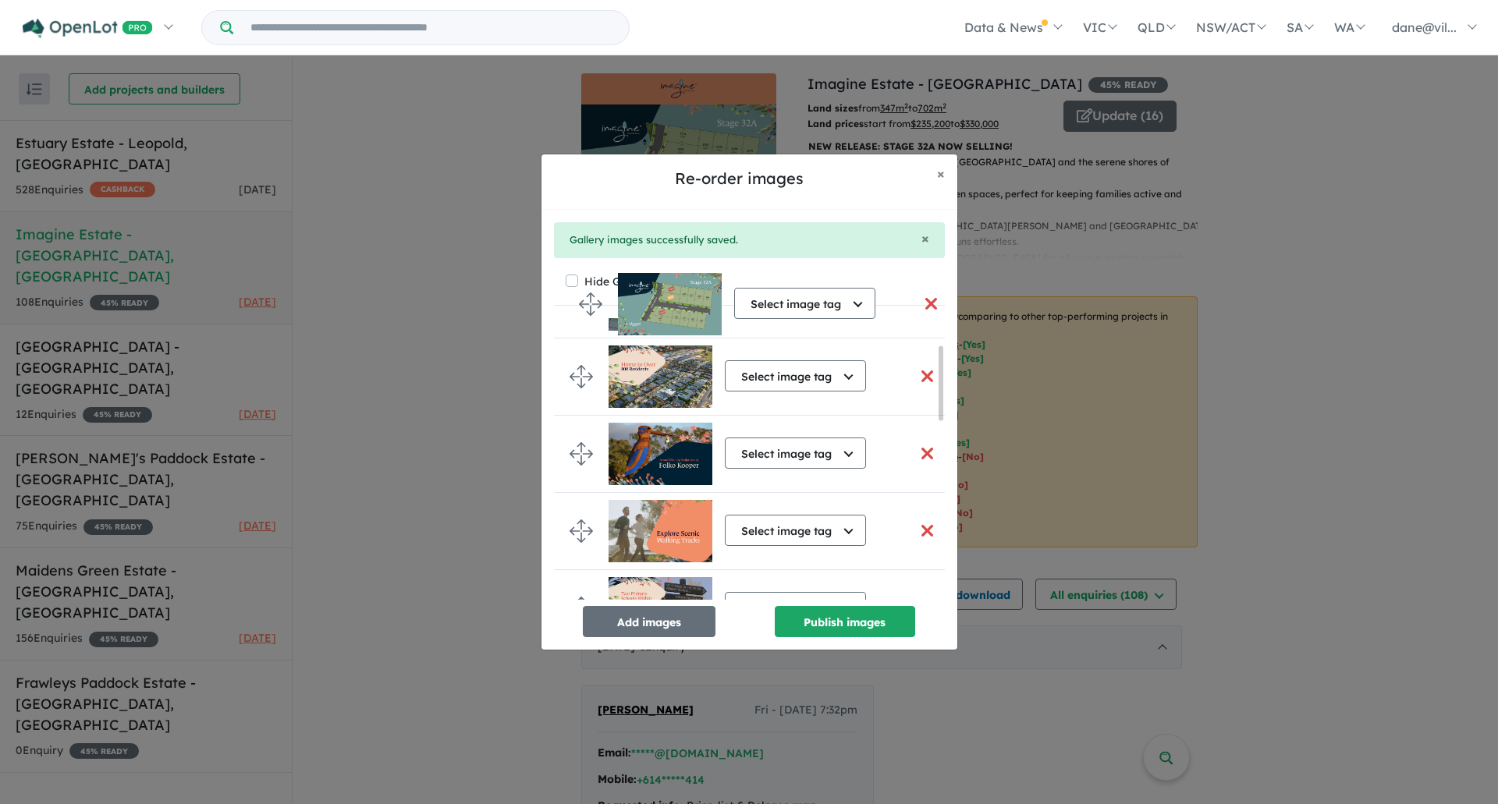
scroll to position [0, 0]
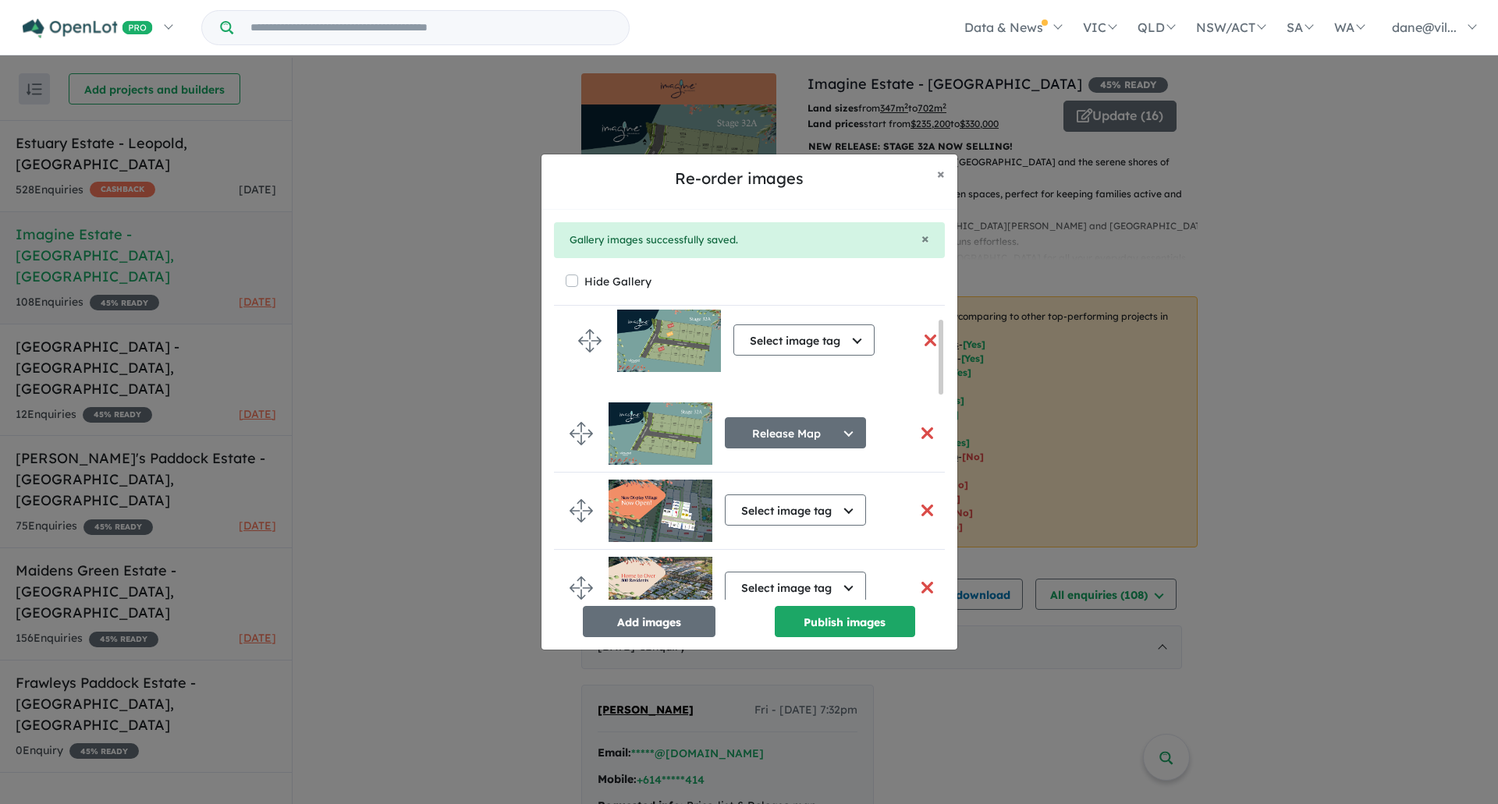
drag, startPoint x: 581, startPoint y: 570, endPoint x: 590, endPoint y: 343, distance: 226.4
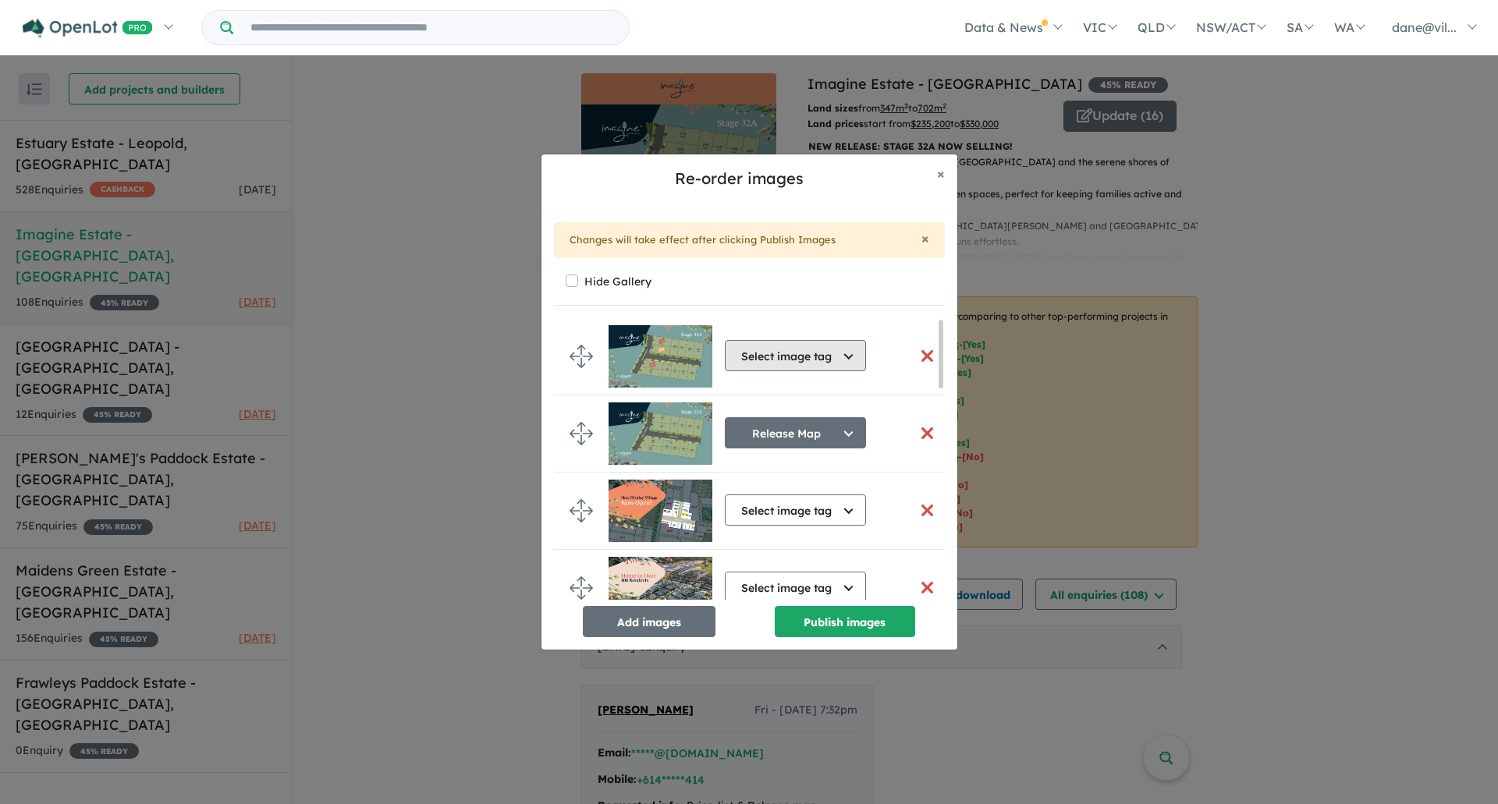
click at [834, 360] on button "Select image tag" at bounding box center [795, 355] width 141 height 31
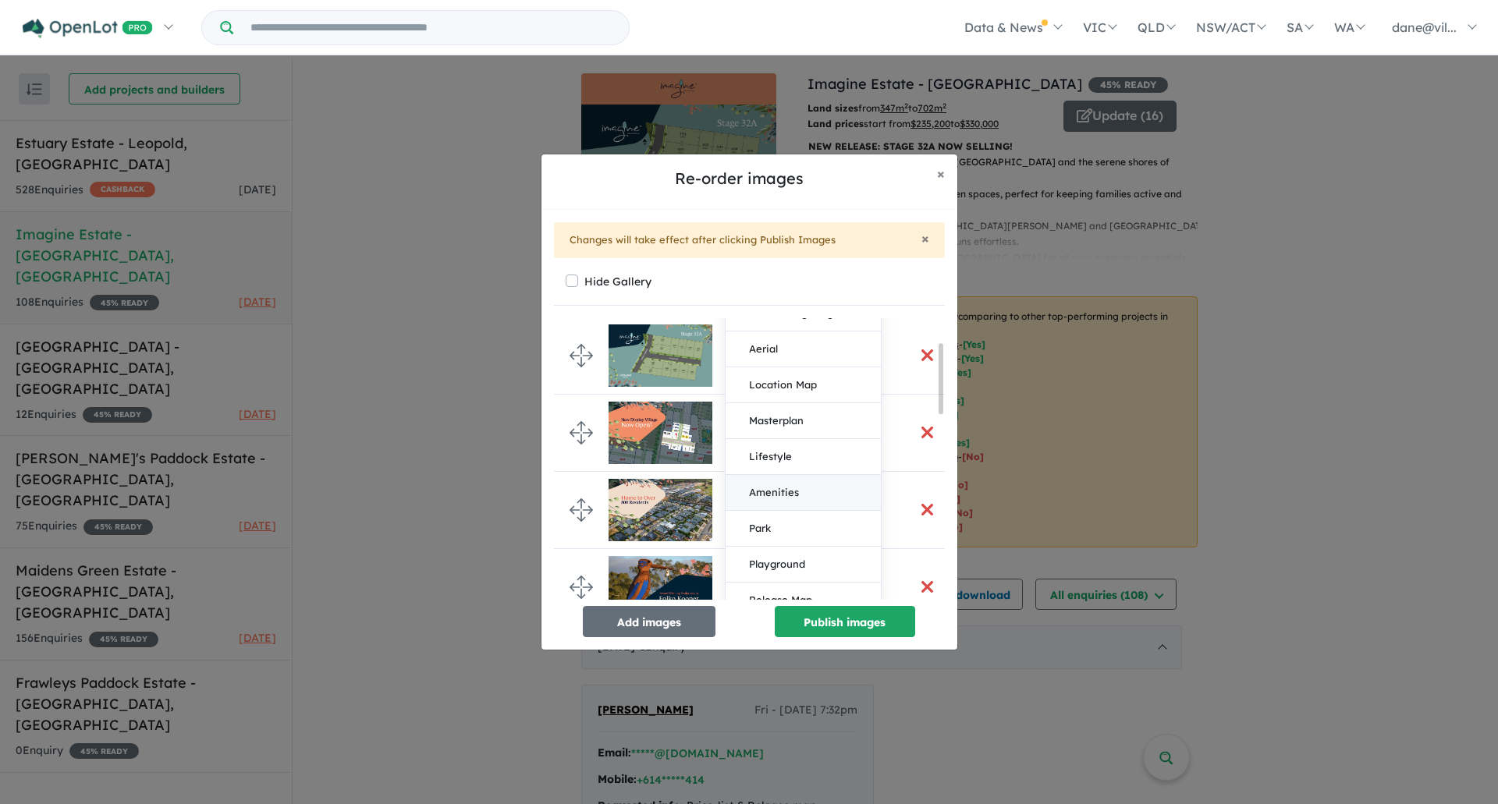
scroll to position [156, 0]
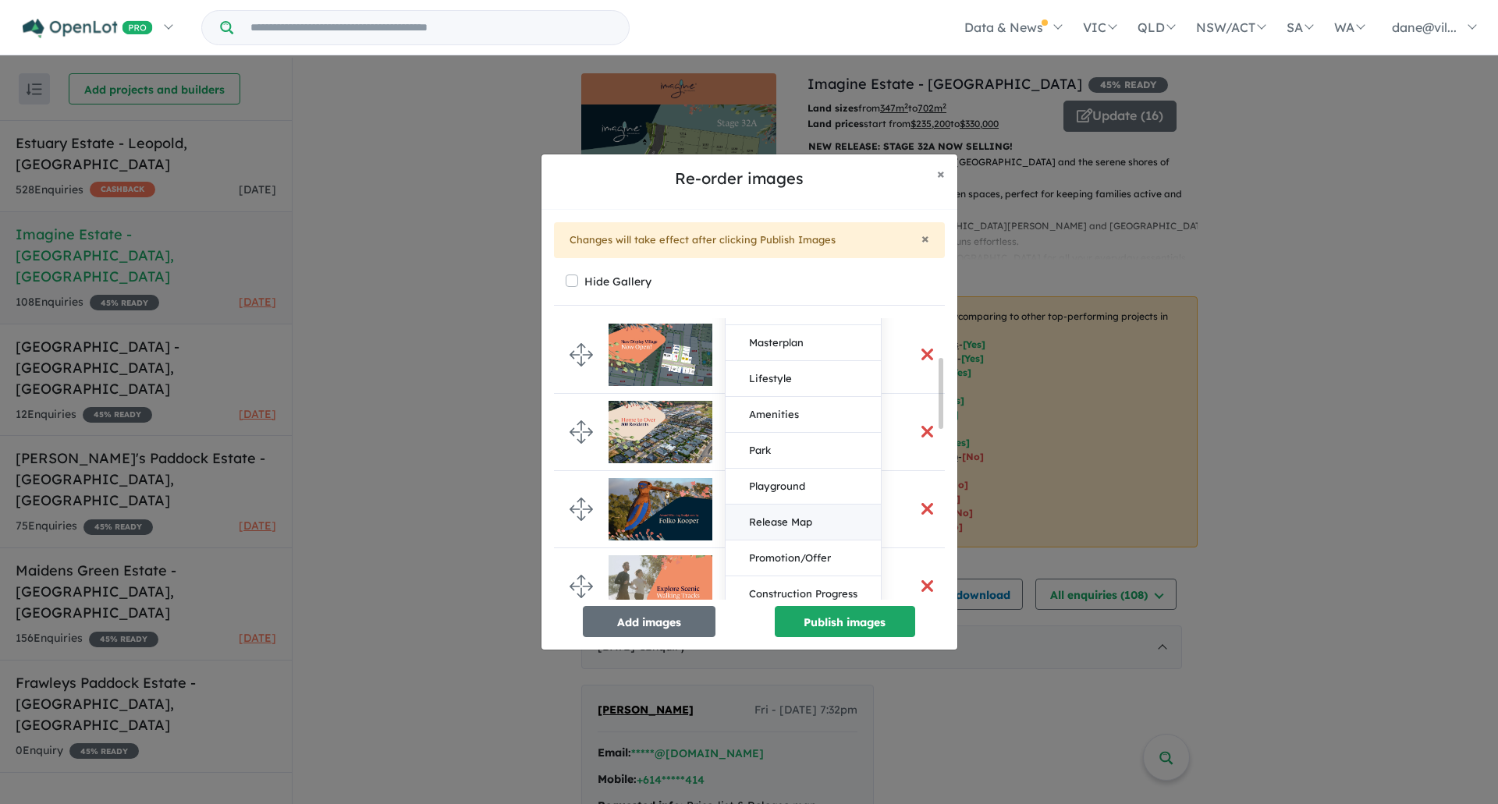
click at [810, 524] on button "Release Map" at bounding box center [803, 523] width 155 height 36
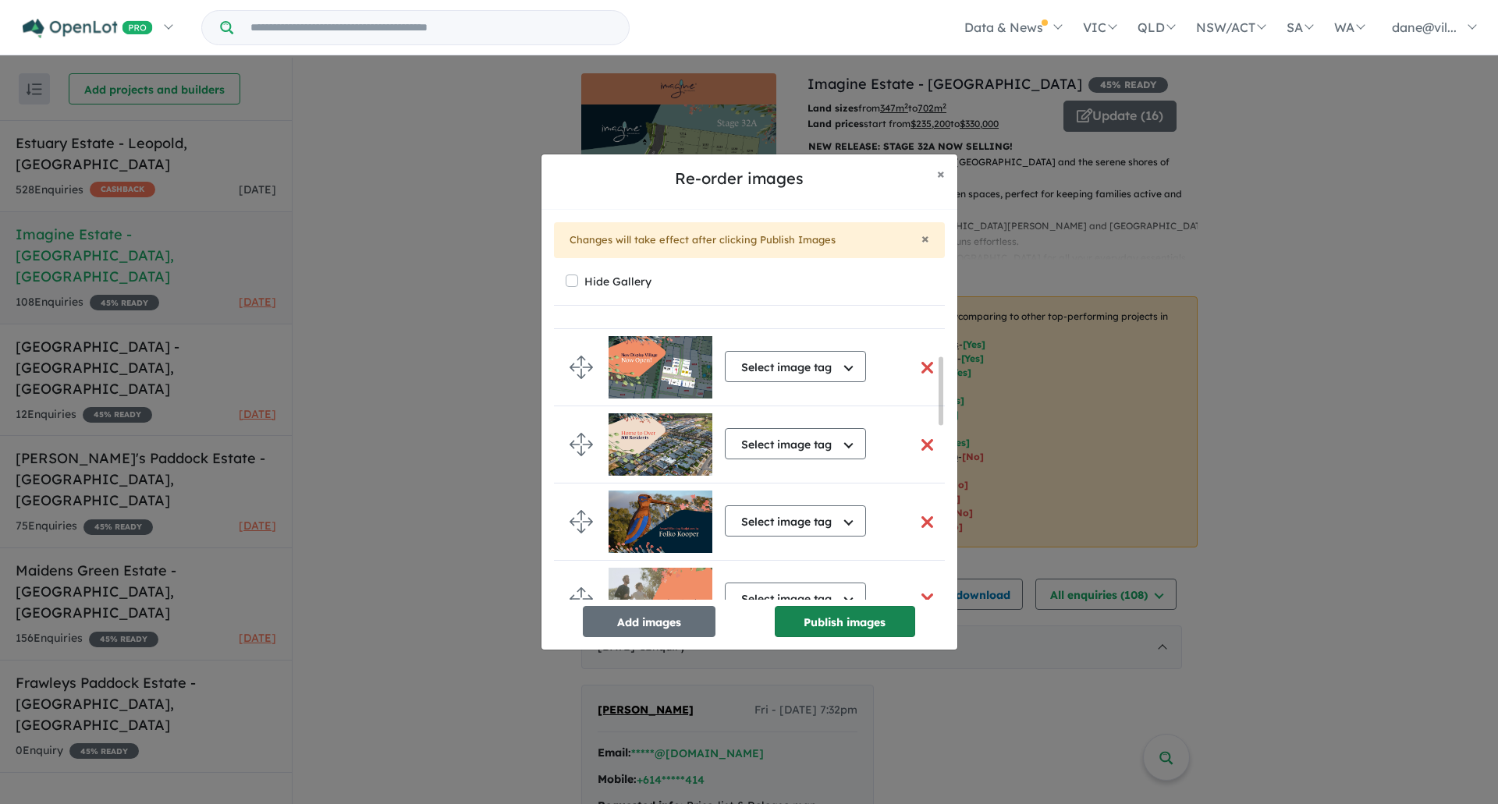
click at [829, 612] on button "Publish images" at bounding box center [845, 621] width 140 height 31
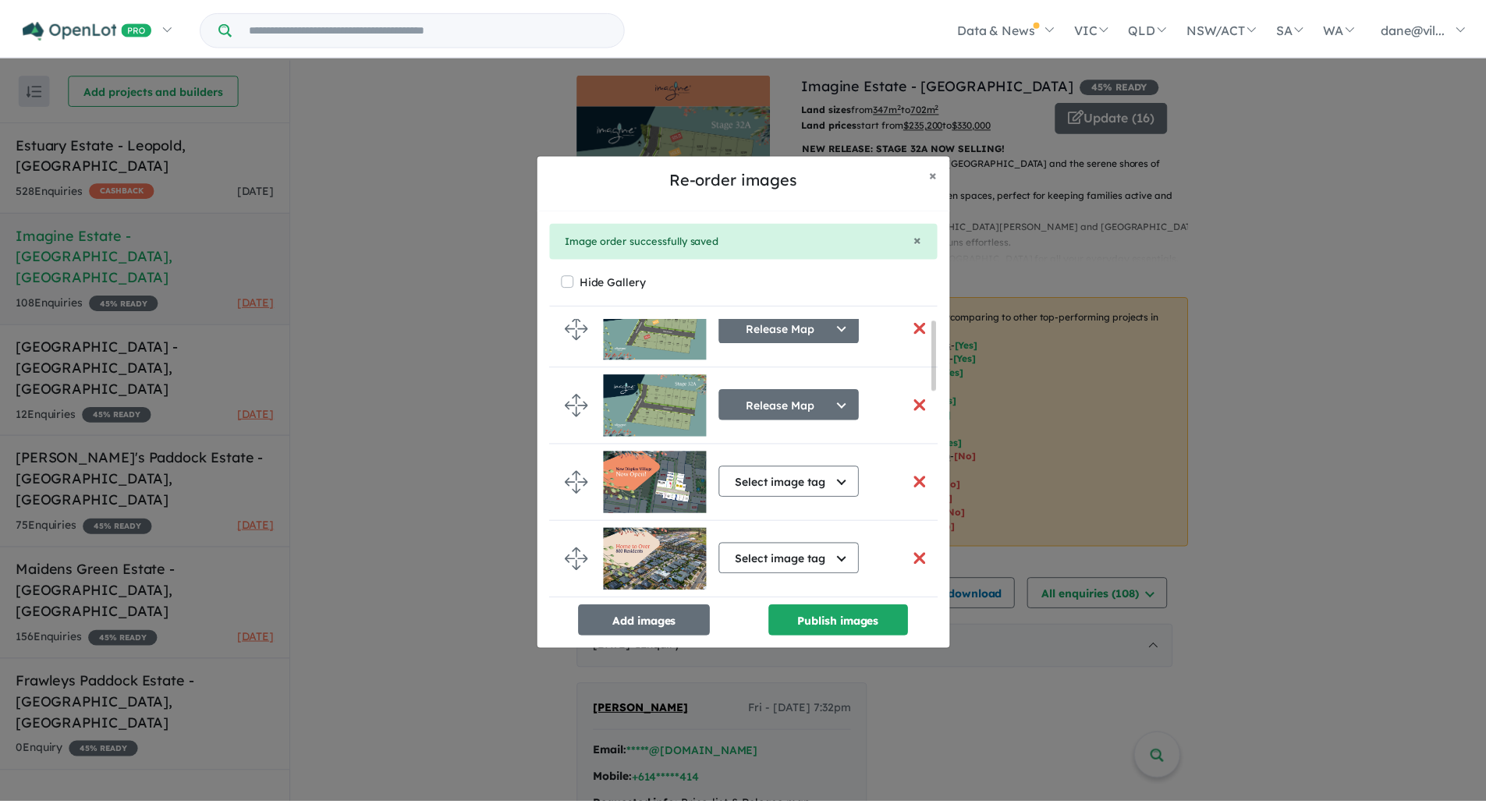
scroll to position [0, 0]
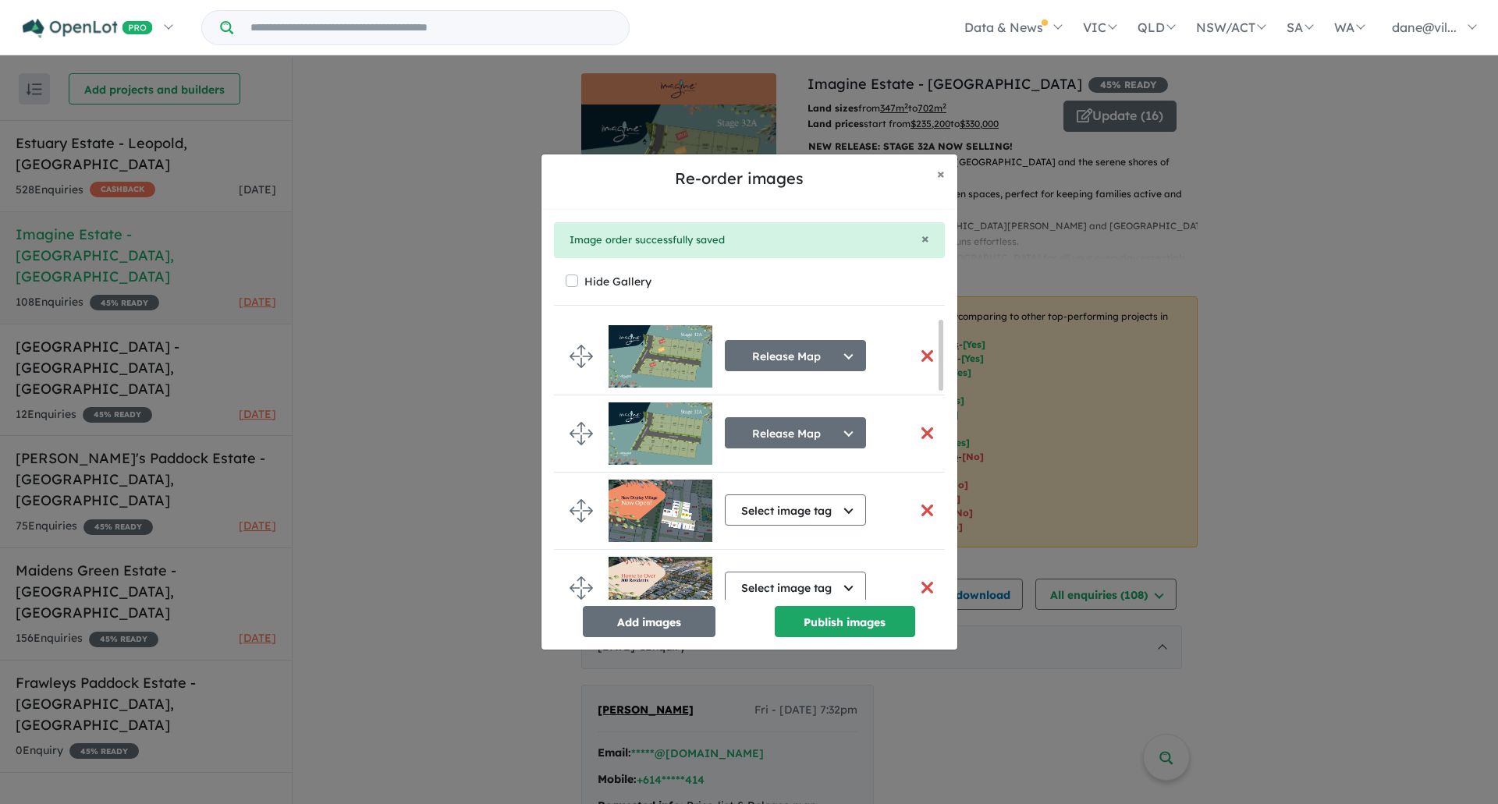
click at [919, 432] on button "button" at bounding box center [927, 434] width 33 height 34
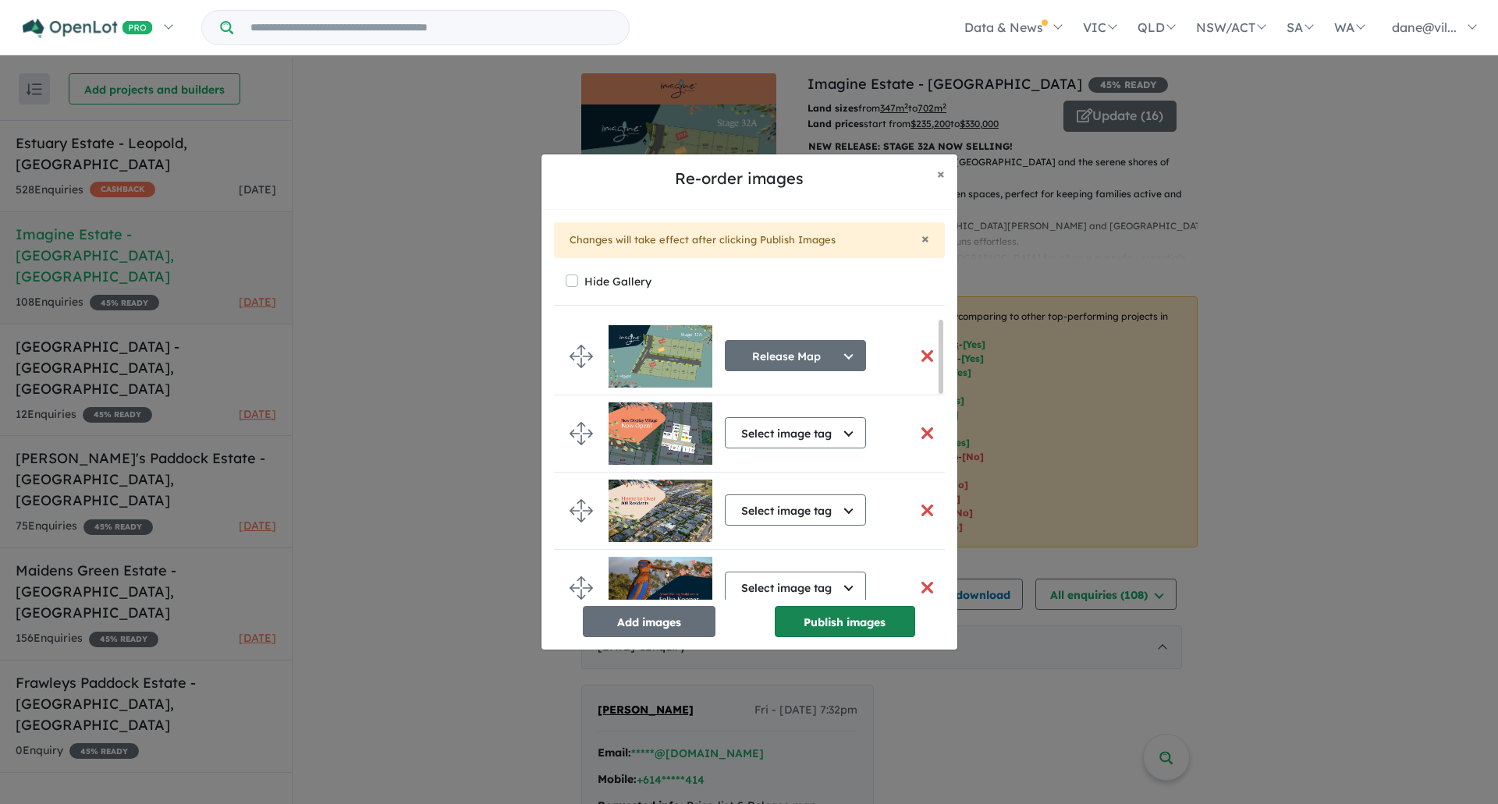
click at [854, 625] on button "Publish images" at bounding box center [845, 621] width 140 height 31
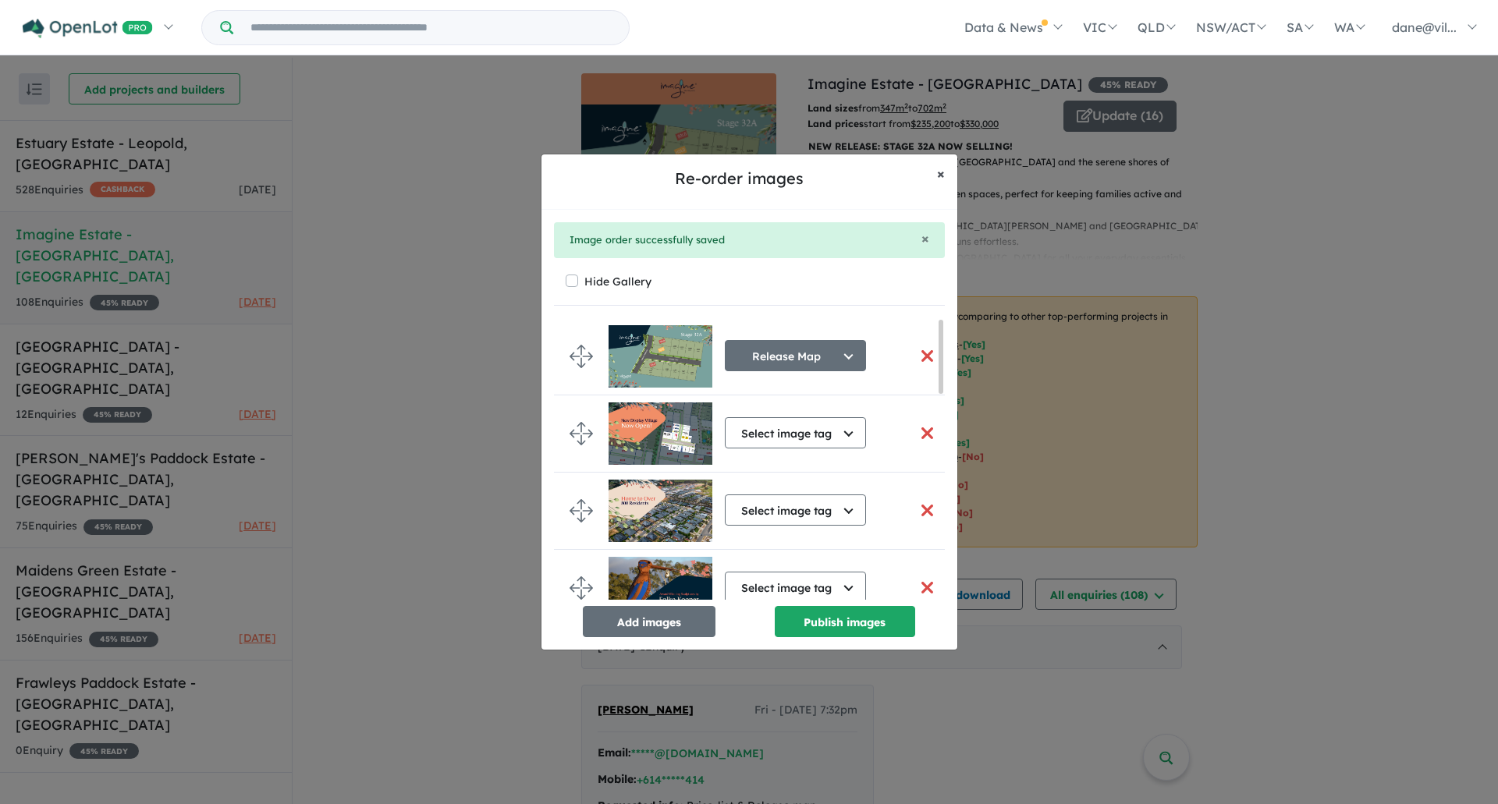
click at [946, 190] on button "× Close" at bounding box center [941, 173] width 33 height 39
